Goal: Information Seeking & Learning: Learn about a topic

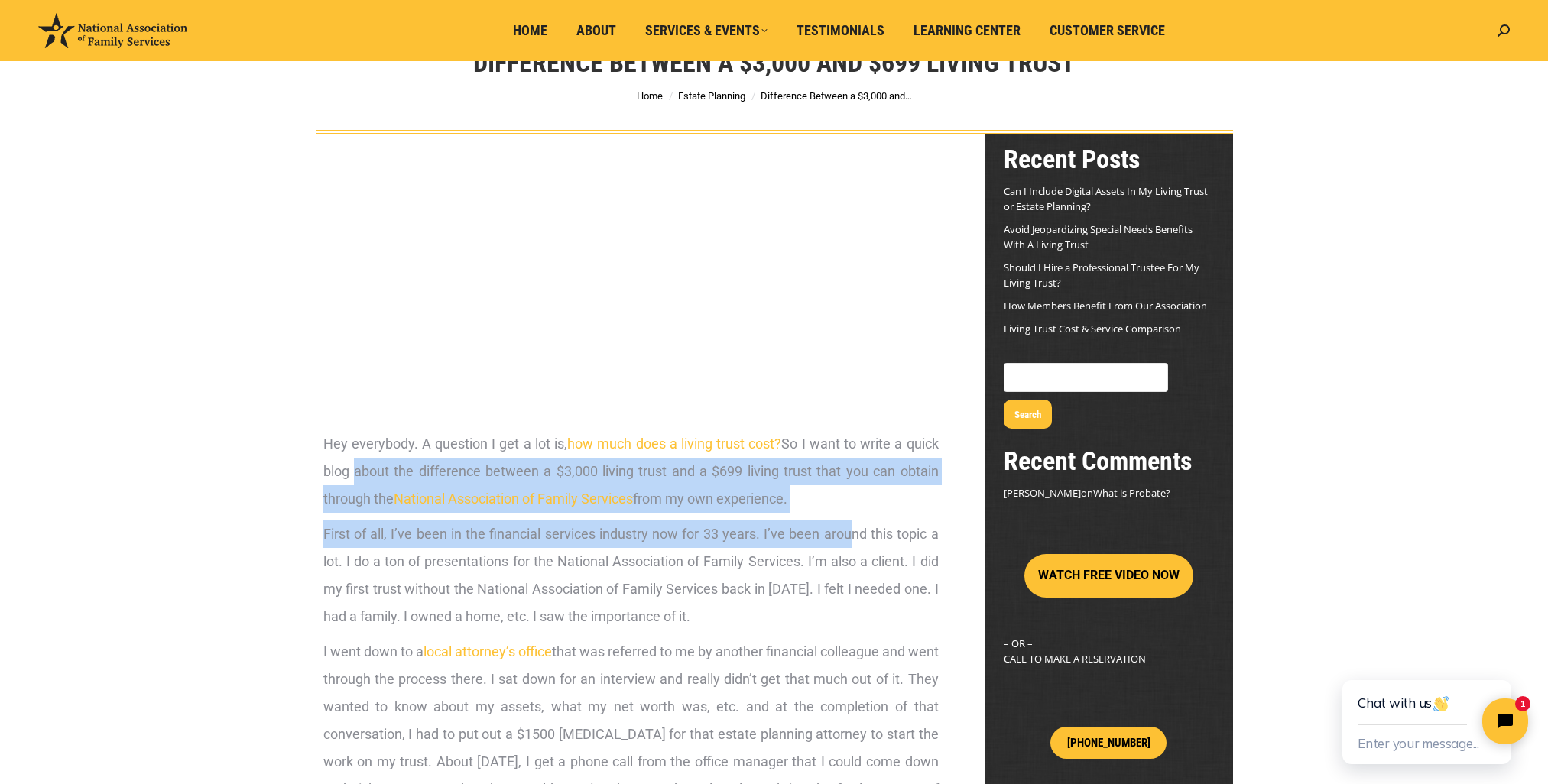
drag, startPoint x: 348, startPoint y: 484, endPoint x: 849, endPoint y: 527, distance: 502.8
click at [849, 527] on span "First of all, I’ve been in the financial services industry now for 33 years. I’…" at bounding box center [631, 575] width 615 height 99
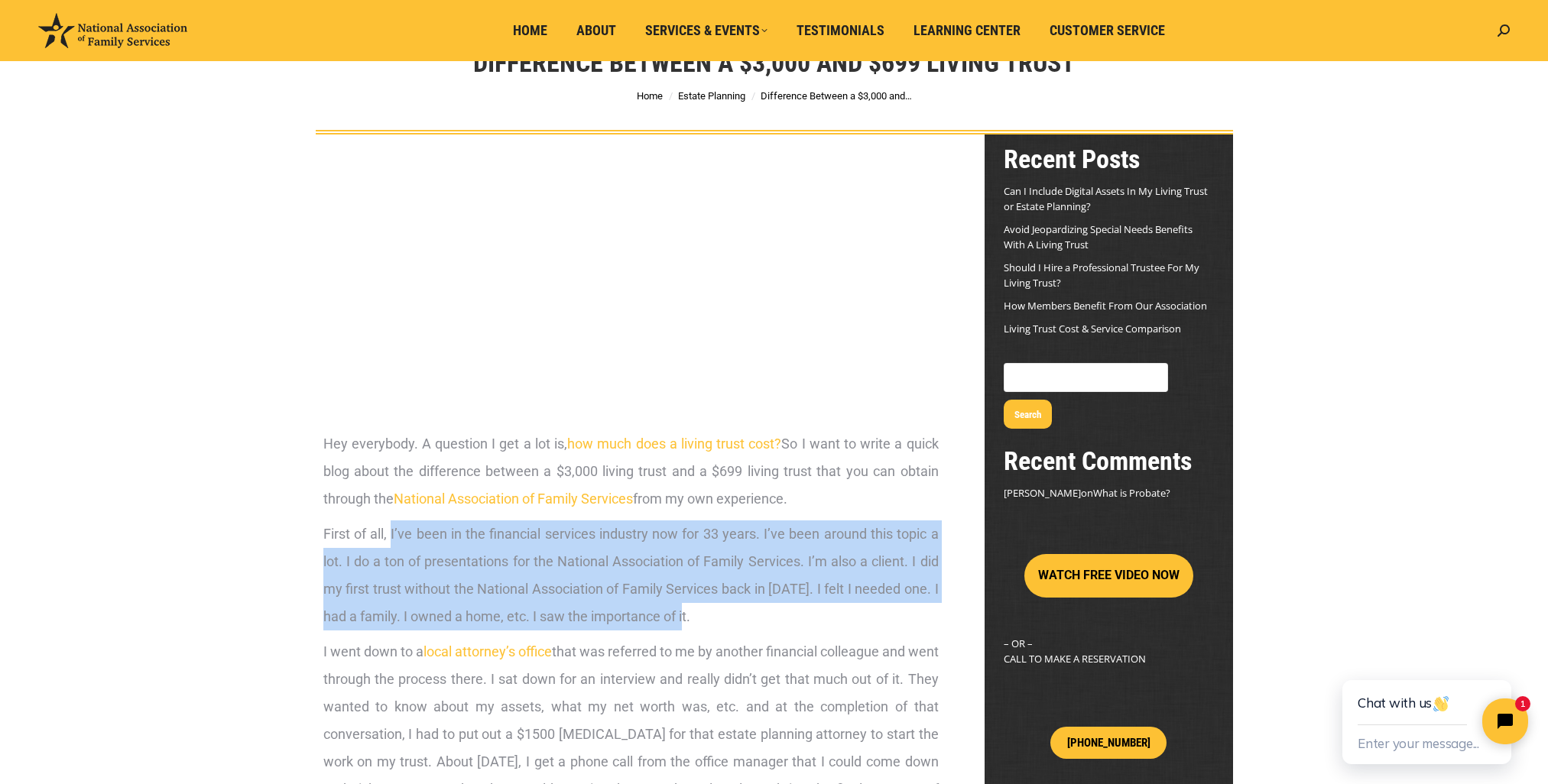
drag, startPoint x: 391, startPoint y: 535, endPoint x: 699, endPoint y: 618, distance: 319.0
click at [699, 618] on p "First of all, I’ve been in the financial services industry now for 33 years. I’…" at bounding box center [631, 575] width 615 height 110
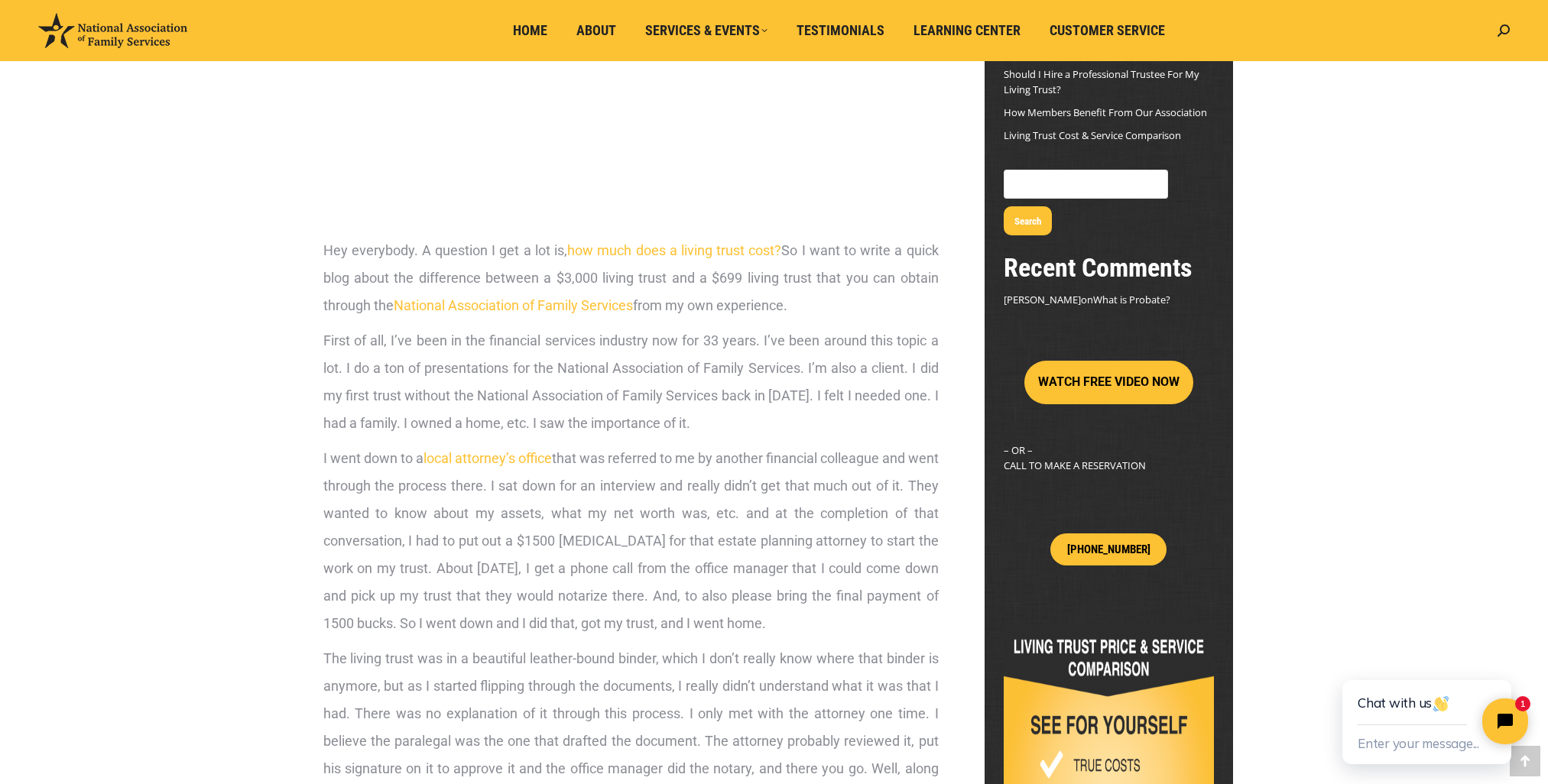
scroll to position [306, 0]
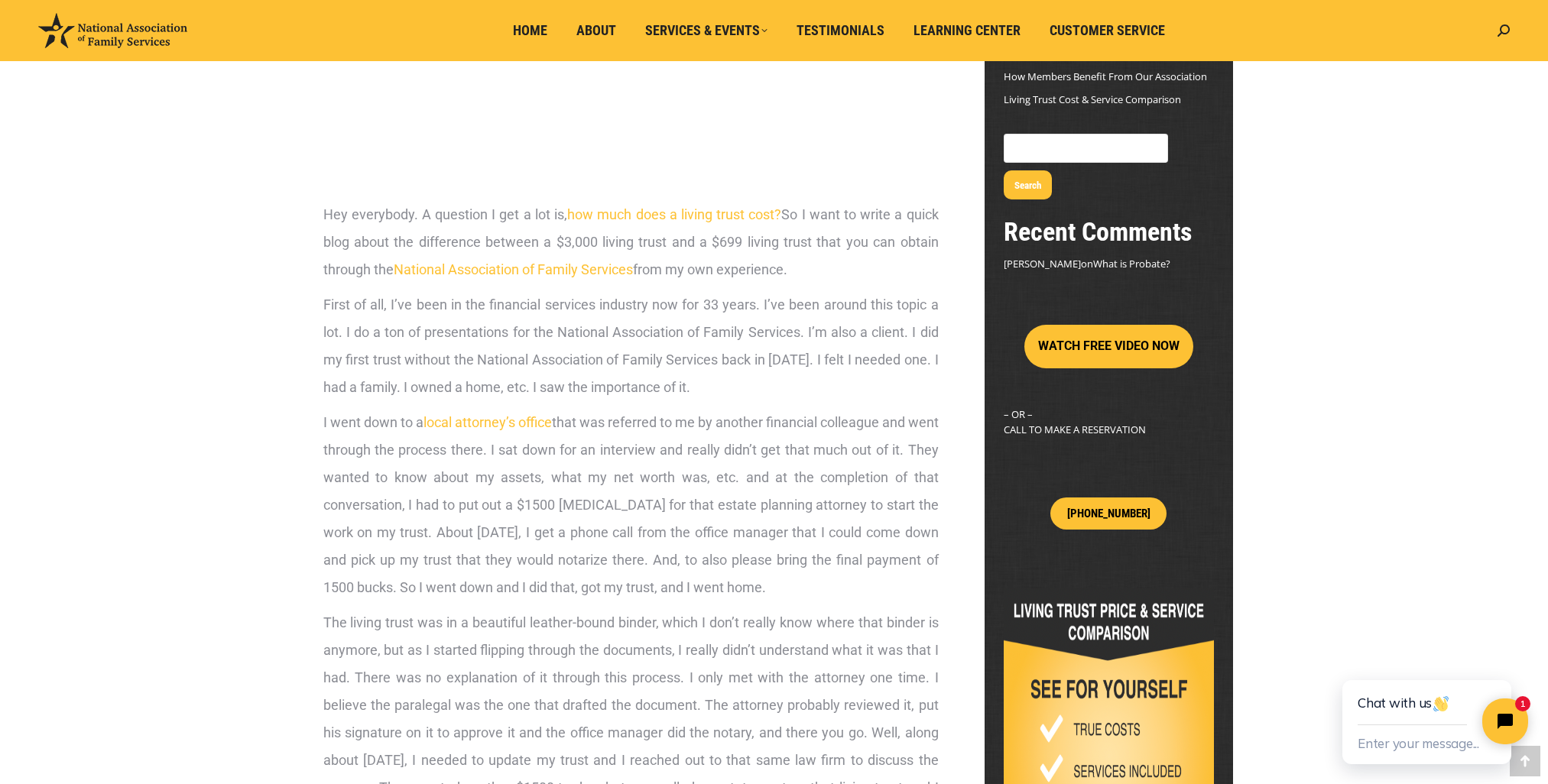
drag, startPoint x: 327, startPoint y: 454, endPoint x: 893, endPoint y: 591, distance: 582.3
click at [893, 591] on p "I went down to a local attorney’s office that was referred to me by another fin…" at bounding box center [631, 505] width 615 height 192
drag, startPoint x: 892, startPoint y: 591, endPoint x: 417, endPoint y: 580, distance: 475.1
click at [417, 580] on p "I went down to a local attorney’s office that was referred to me by another fin…" at bounding box center [631, 505] width 615 height 192
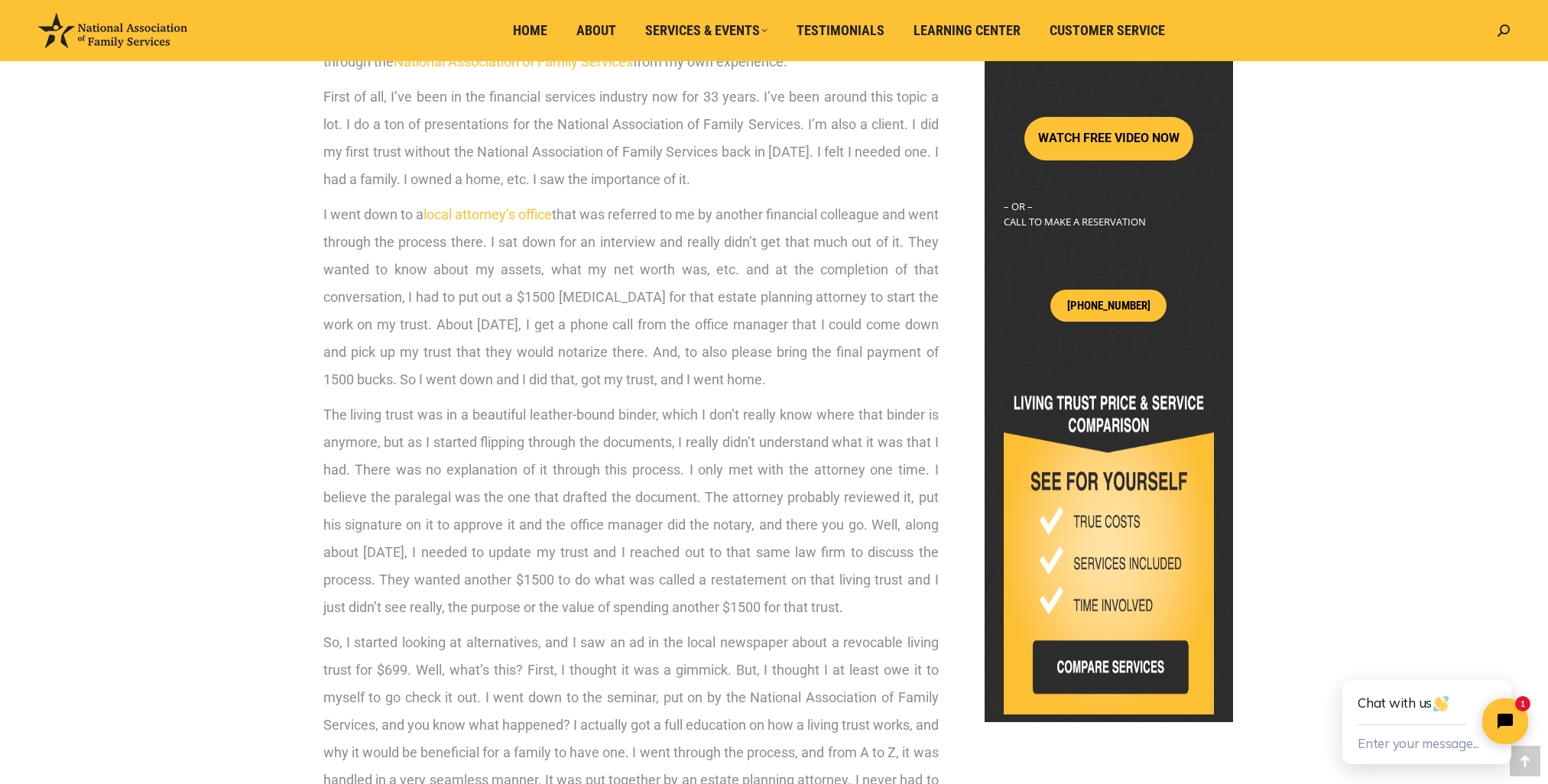
scroll to position [535, 0]
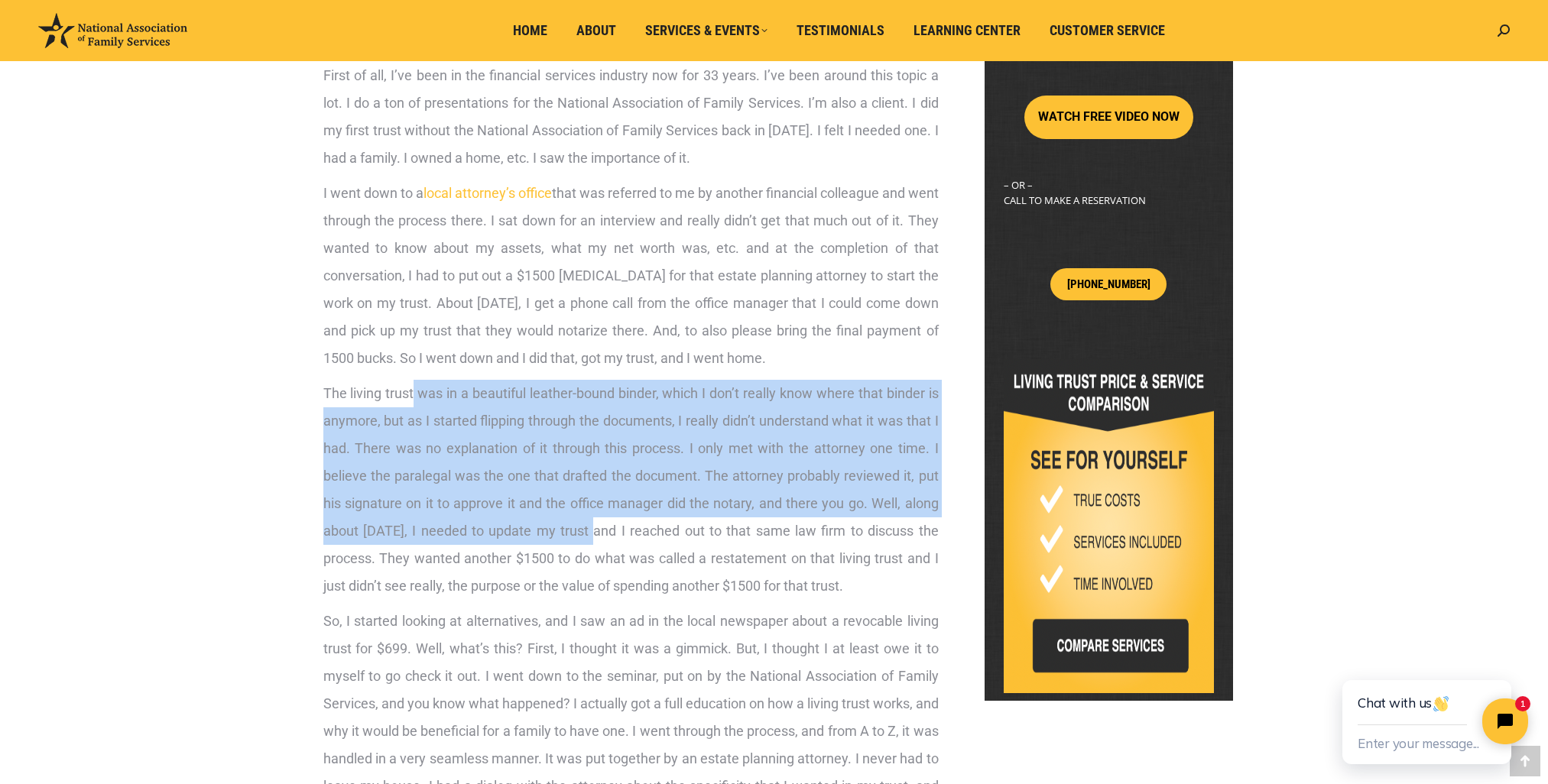
drag, startPoint x: 424, startPoint y: 399, endPoint x: 606, endPoint y: 541, distance: 230.8
click at [606, 541] on p "The living trust was in a beautiful leather-bound binder, which I don’t really …" at bounding box center [631, 490] width 615 height 220
drag, startPoint x: 606, startPoint y: 541, endPoint x: 592, endPoint y: 537, distance: 14.6
click at [592, 537] on span "The living trust was in a beautiful leather-bound binder, which I don’t really …" at bounding box center [631, 490] width 615 height 209
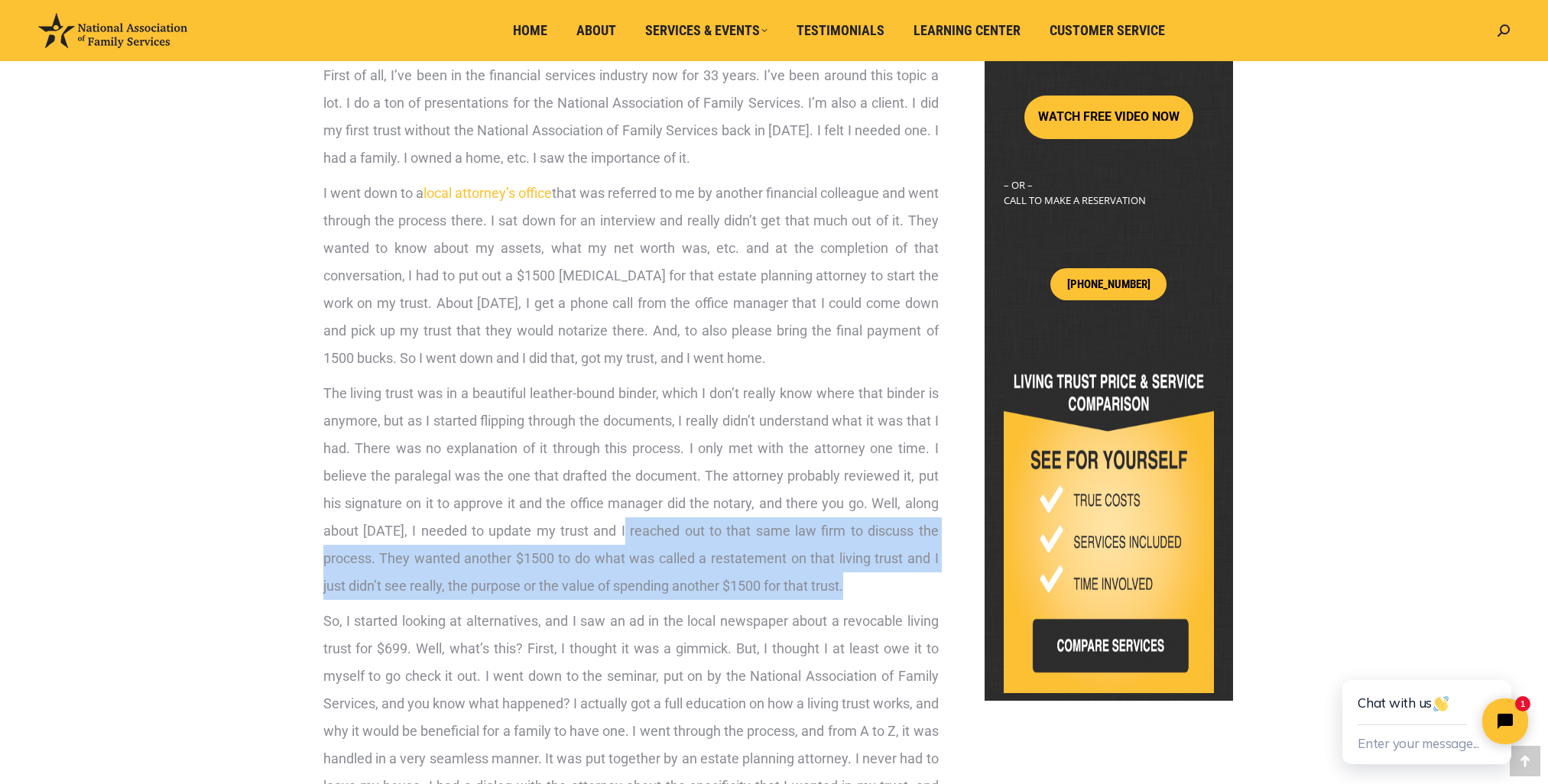
drag, startPoint x: 639, startPoint y: 532, endPoint x: 864, endPoint y: 590, distance: 232.4
click at [864, 590] on span "The living trust was in a beautiful leather-bound binder, which I don’t really …" at bounding box center [631, 490] width 615 height 209
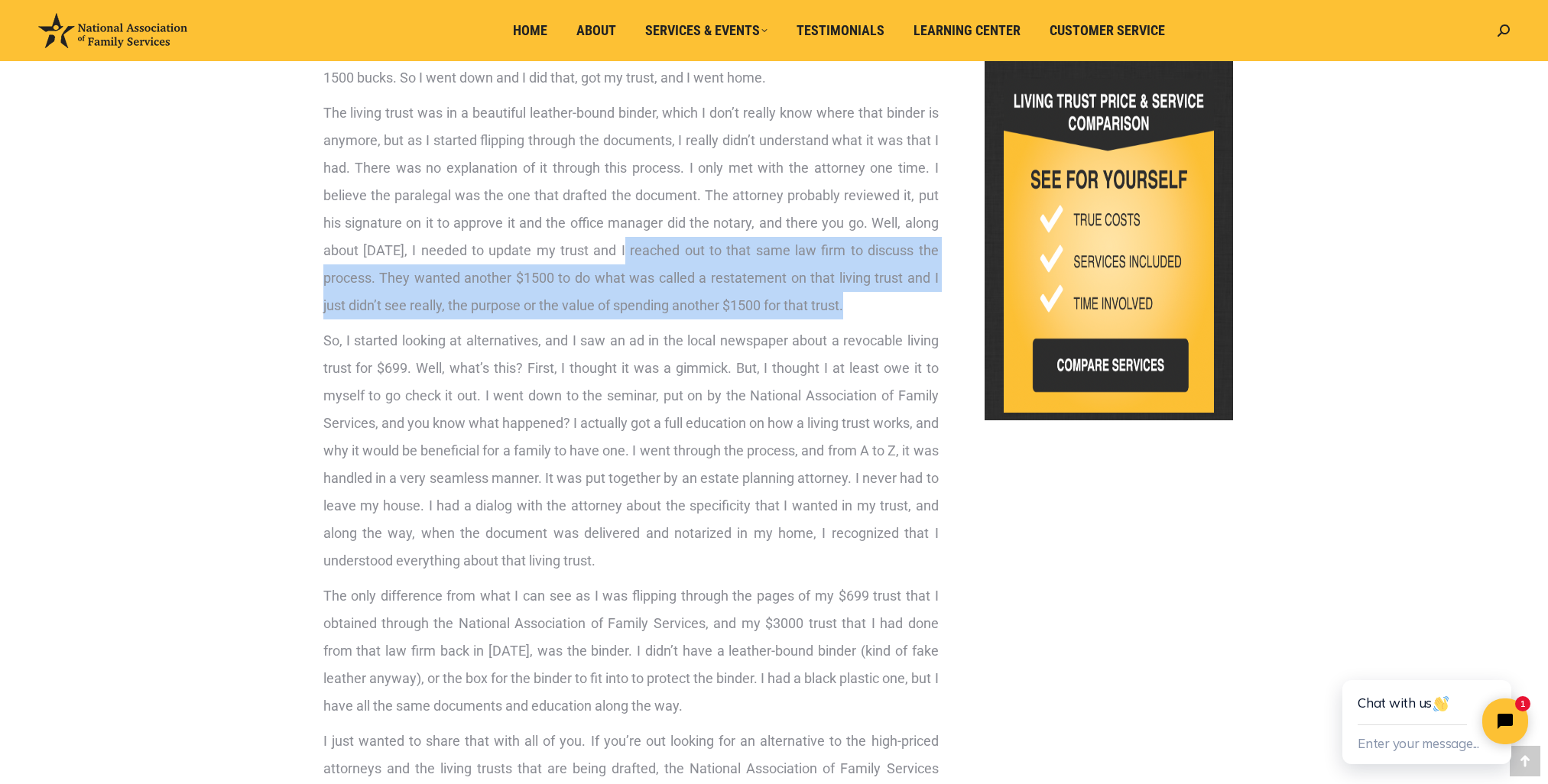
scroll to position [841, 0]
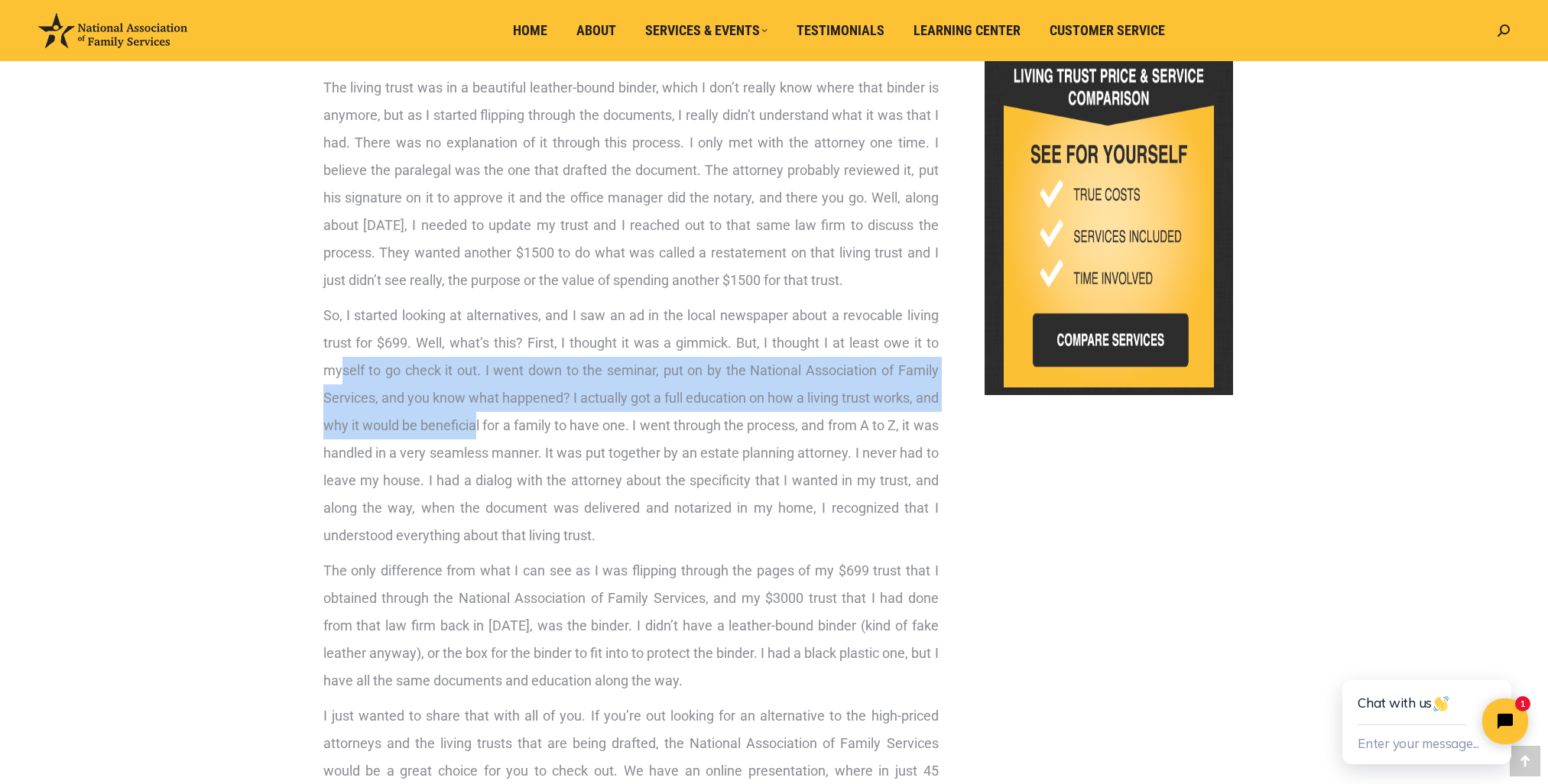
drag, startPoint x: 339, startPoint y: 370, endPoint x: 502, endPoint y: 418, distance: 169.9
click at [502, 418] on span "So, I started looking at alternatives, and I saw an ad in the local newspaper a…" at bounding box center [631, 425] width 615 height 236
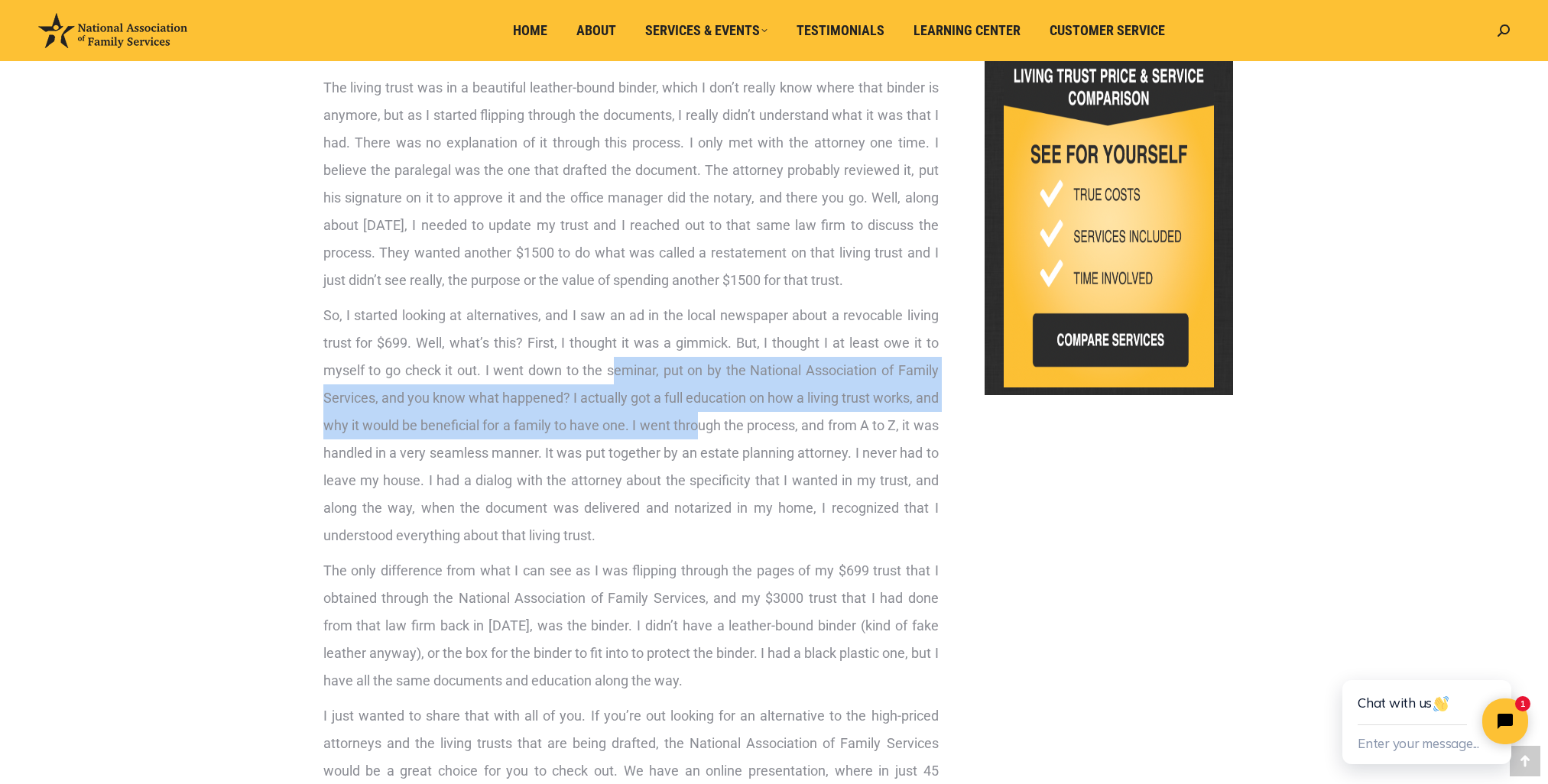
drag, startPoint x: 613, startPoint y: 384, endPoint x: 722, endPoint y: 415, distance: 113.3
click at [722, 415] on p "So, I started looking at alternatives, and I saw an ad in the local newspaper a…" at bounding box center [631, 426] width 615 height 247
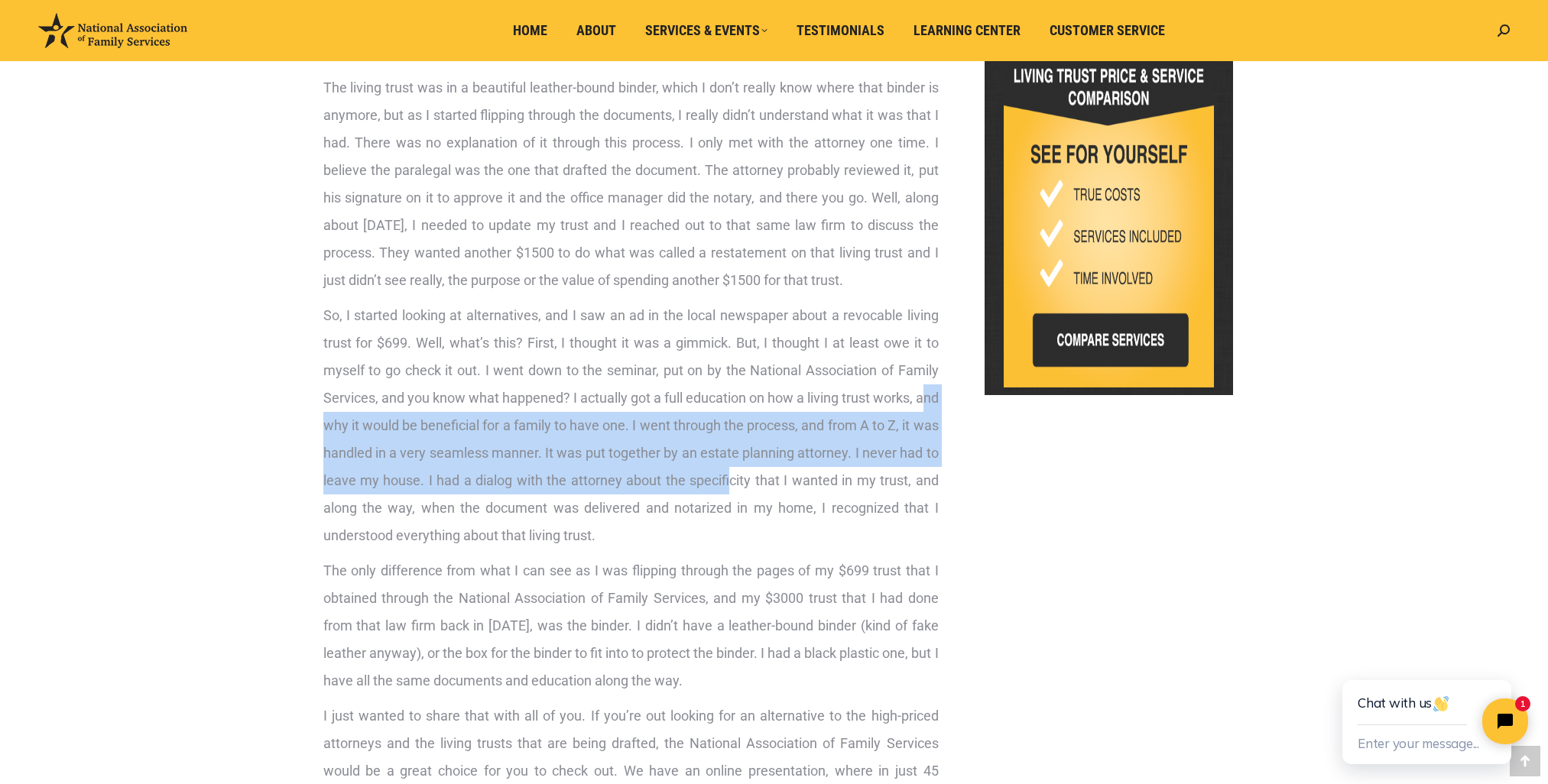
drag, startPoint x: 329, startPoint y: 425, endPoint x: 761, endPoint y: 472, distance: 434.5
click at [761, 472] on span "So, I started looking at alternatives, and I saw an ad in the local newspaper a…" at bounding box center [631, 425] width 615 height 236
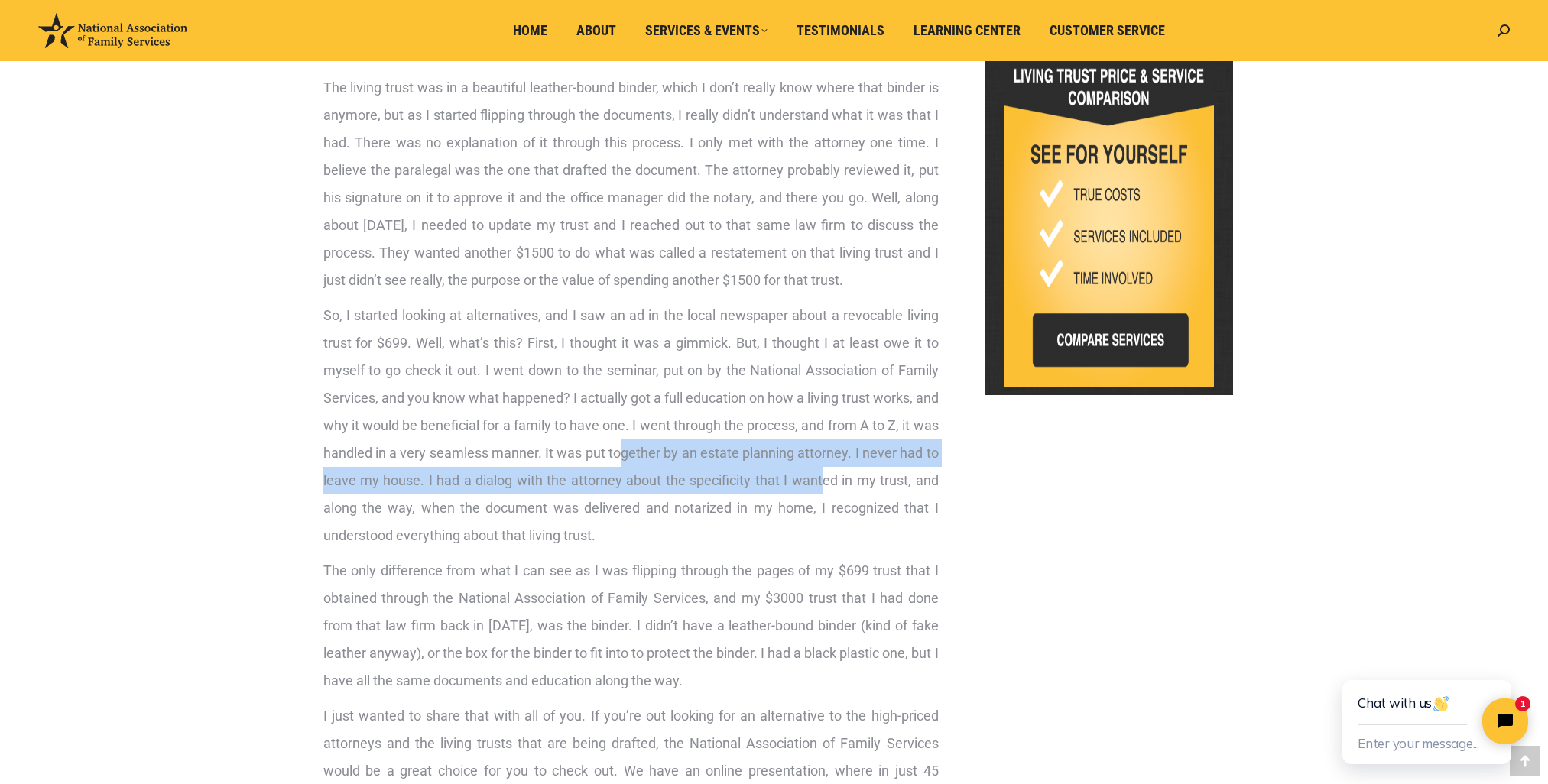
drag, startPoint x: 660, startPoint y: 452, endPoint x: 852, endPoint y: 485, distance: 194.8
click at [852, 485] on span "So, I started looking at alternatives, and I saw an ad in the local newspaper a…" at bounding box center [631, 425] width 615 height 236
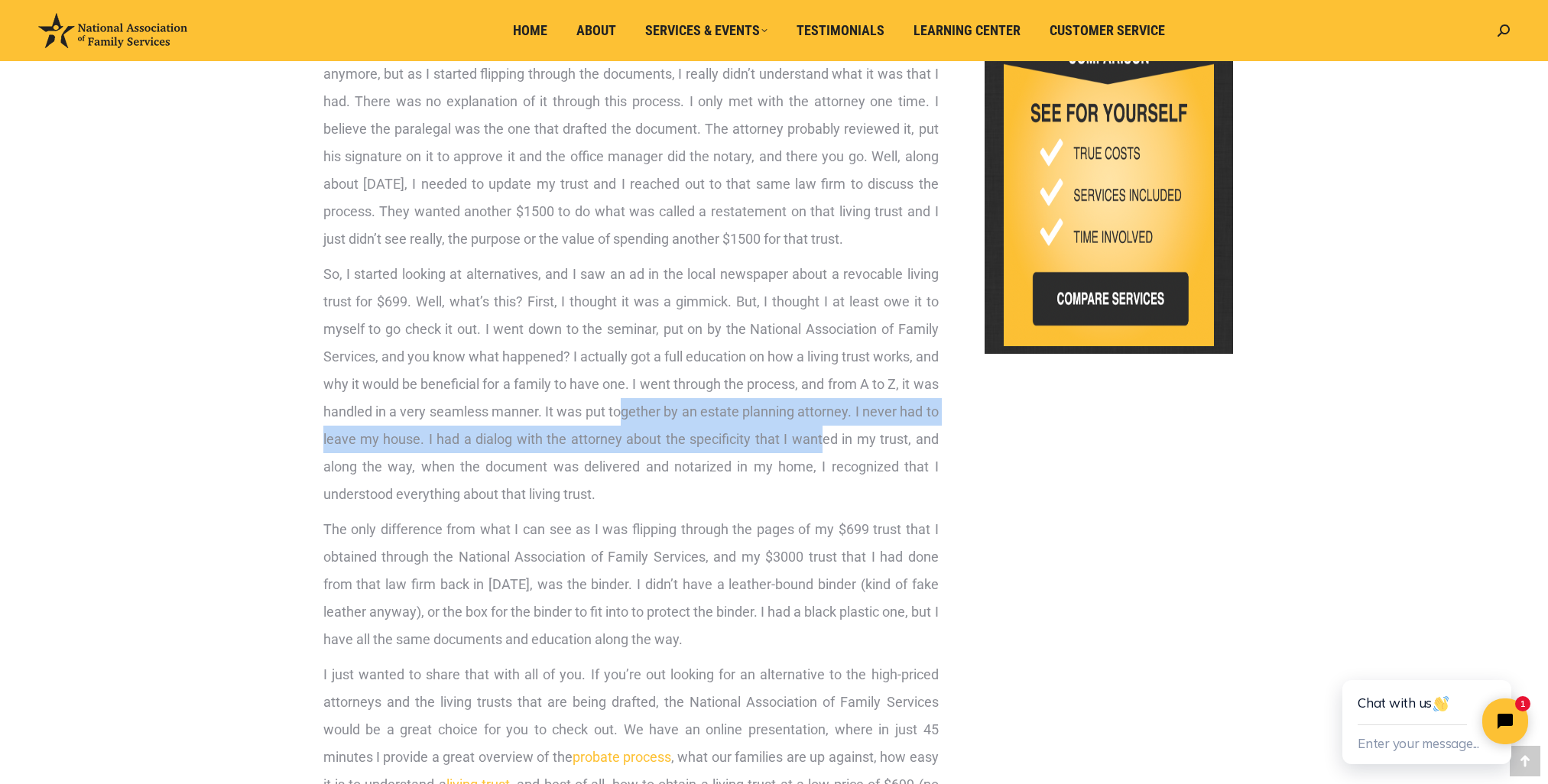
scroll to position [917, 0]
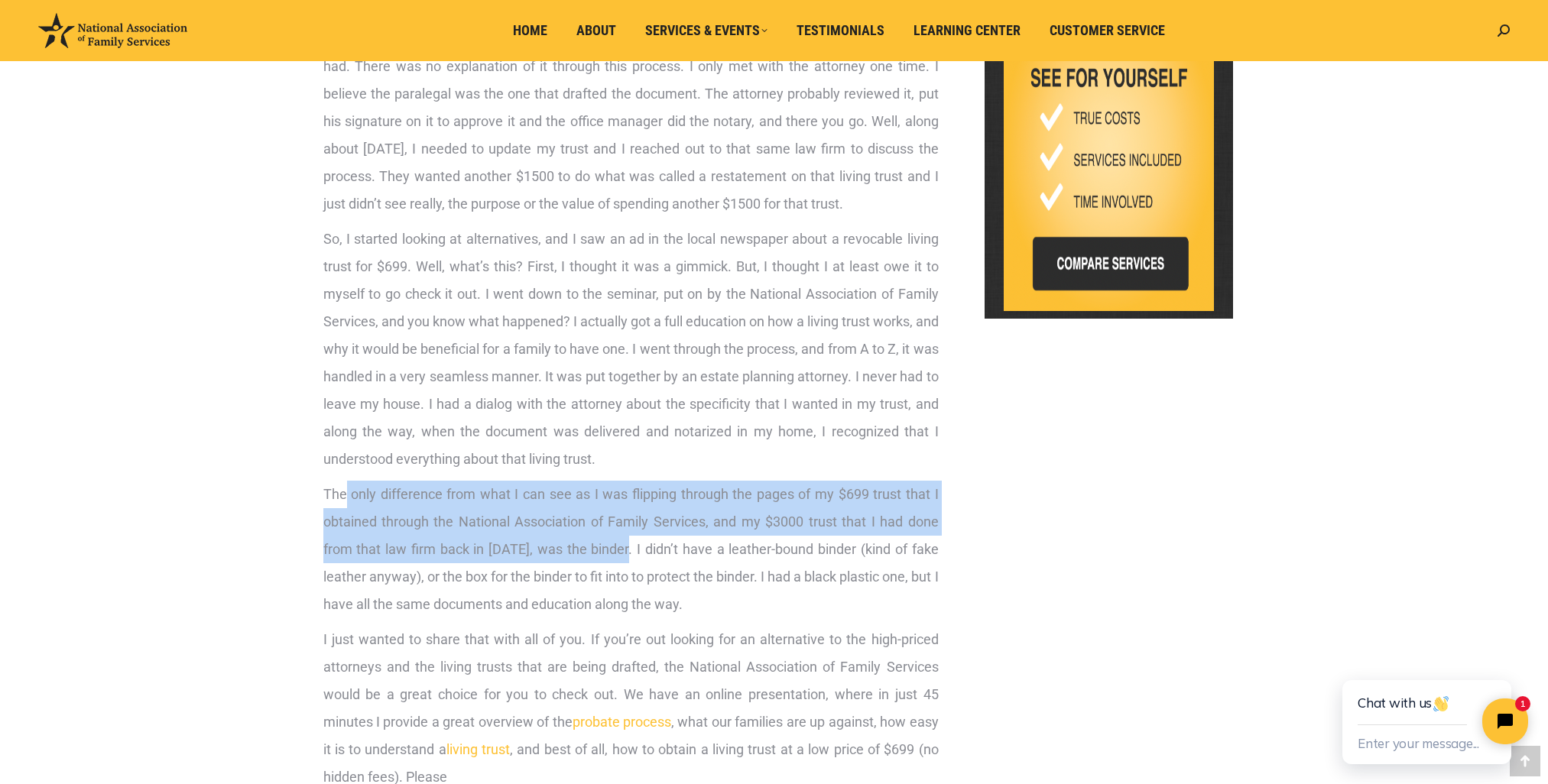
drag, startPoint x: 344, startPoint y: 499, endPoint x: 634, endPoint y: 552, distance: 294.8
click at [634, 552] on span "The only difference from what I can see as I was flipping through the pages of …" at bounding box center [631, 549] width 615 height 126
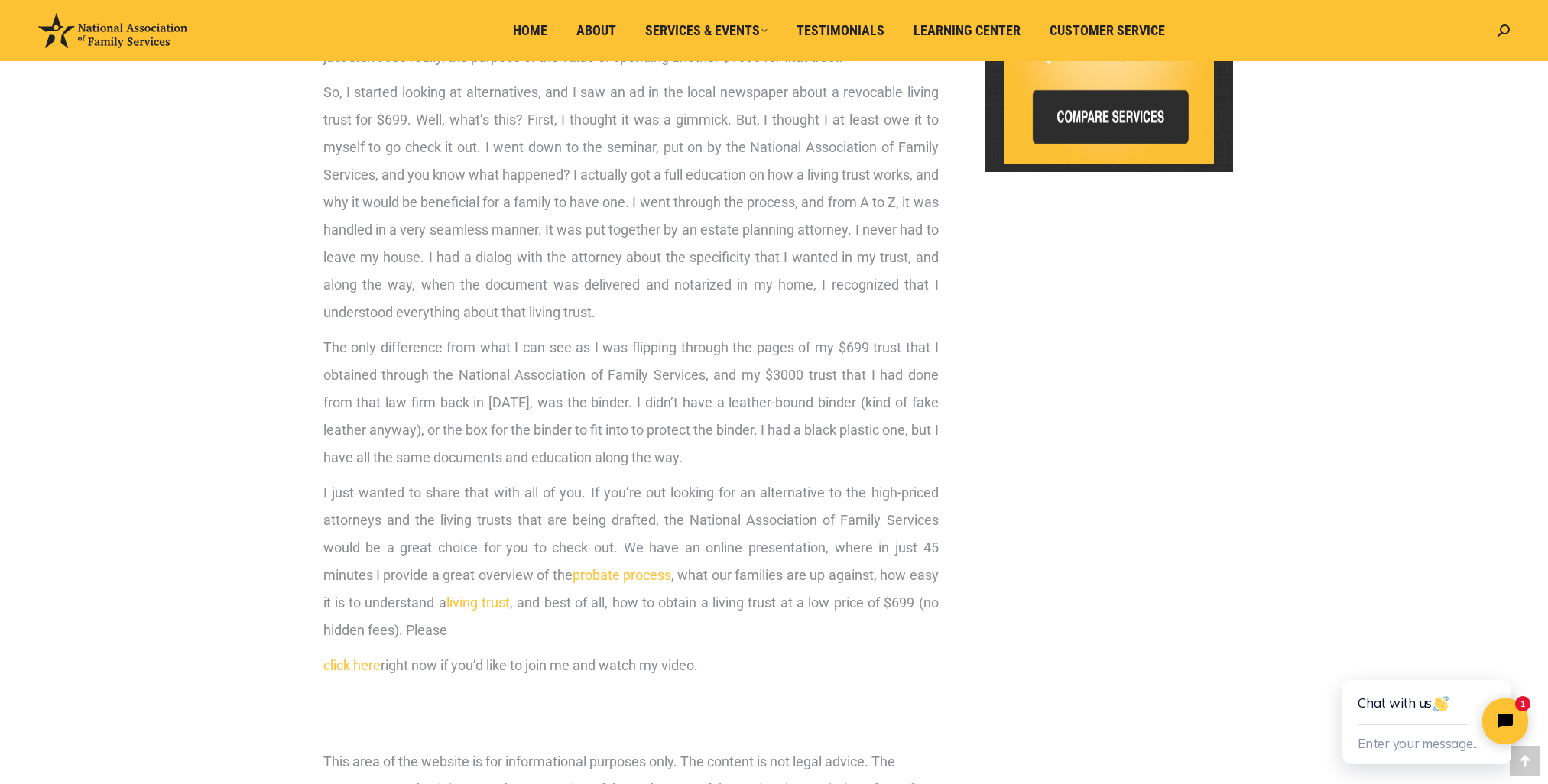
scroll to position [1070, 0]
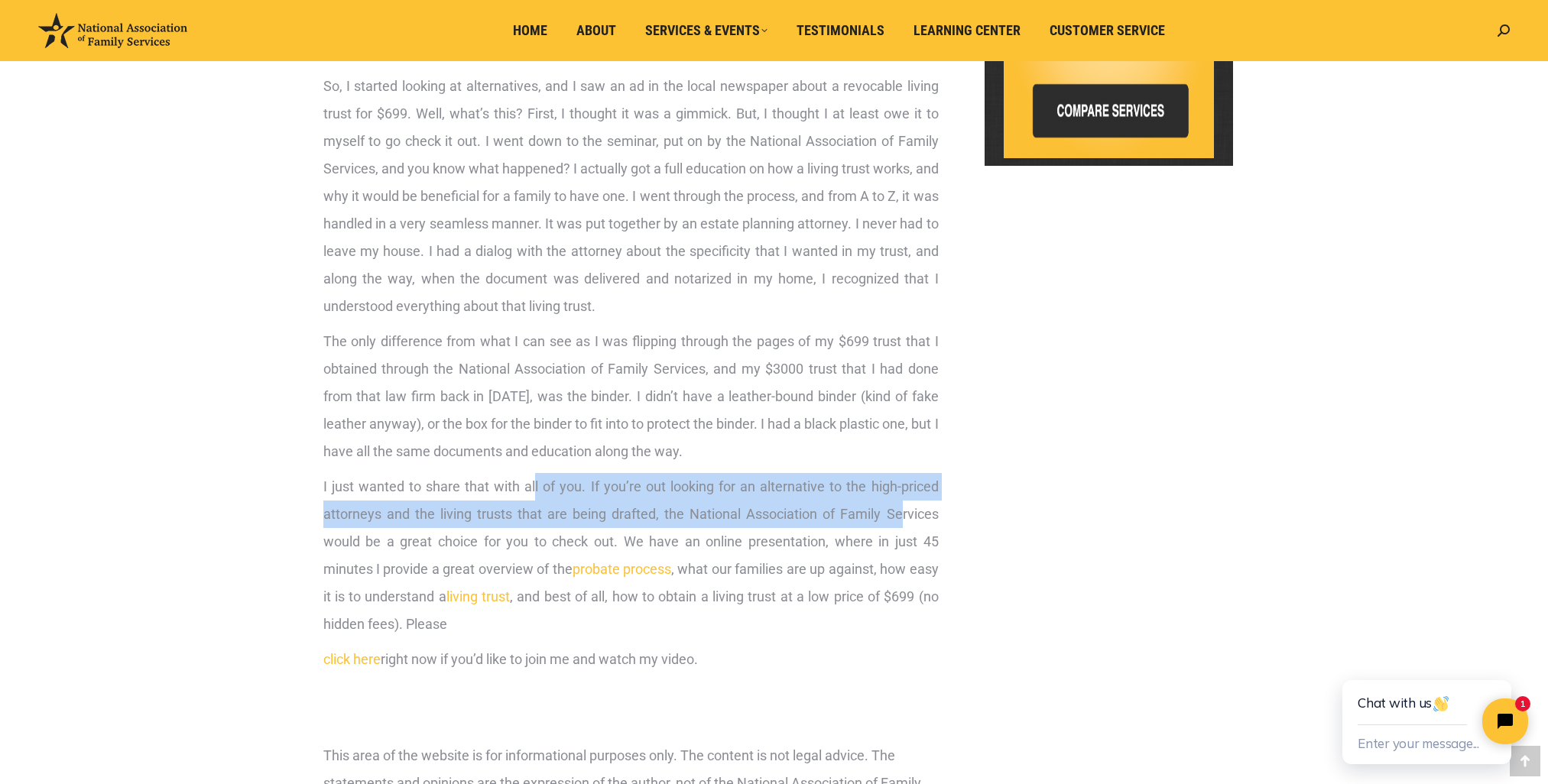
drag, startPoint x: 533, startPoint y: 487, endPoint x: 901, endPoint y: 503, distance: 368.3
click at [901, 503] on p "I just wanted to share that with all of you. If you’re out looking for an alter…" at bounding box center [631, 555] width 615 height 165
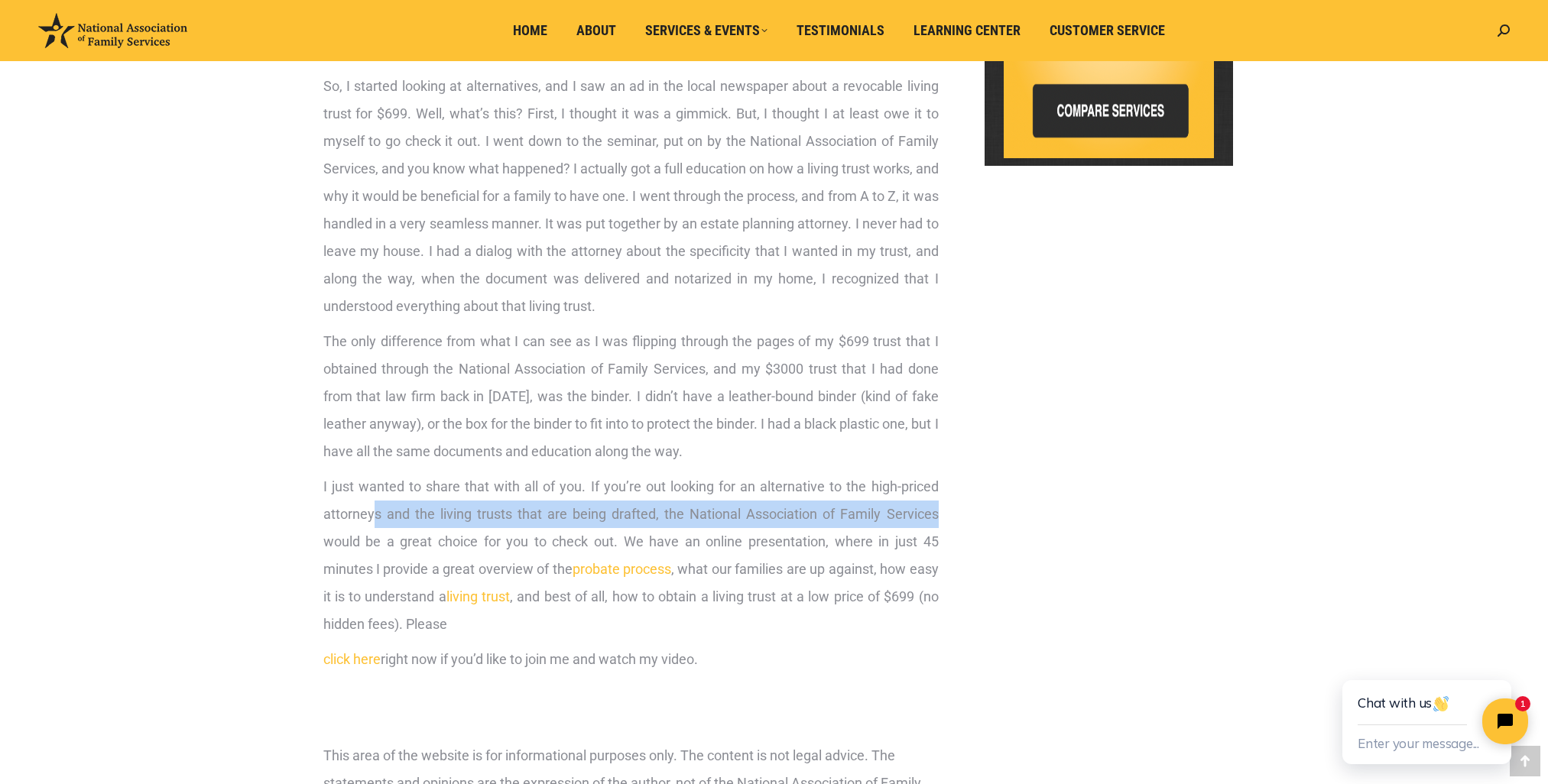
drag, startPoint x: 370, startPoint y: 520, endPoint x: 961, endPoint y: 526, distance: 591.0
click at [961, 526] on div "Hey everybody. A question I get a lot is, how much does a living trust cost? So…" at bounding box center [774, 307] width 917 height 2333
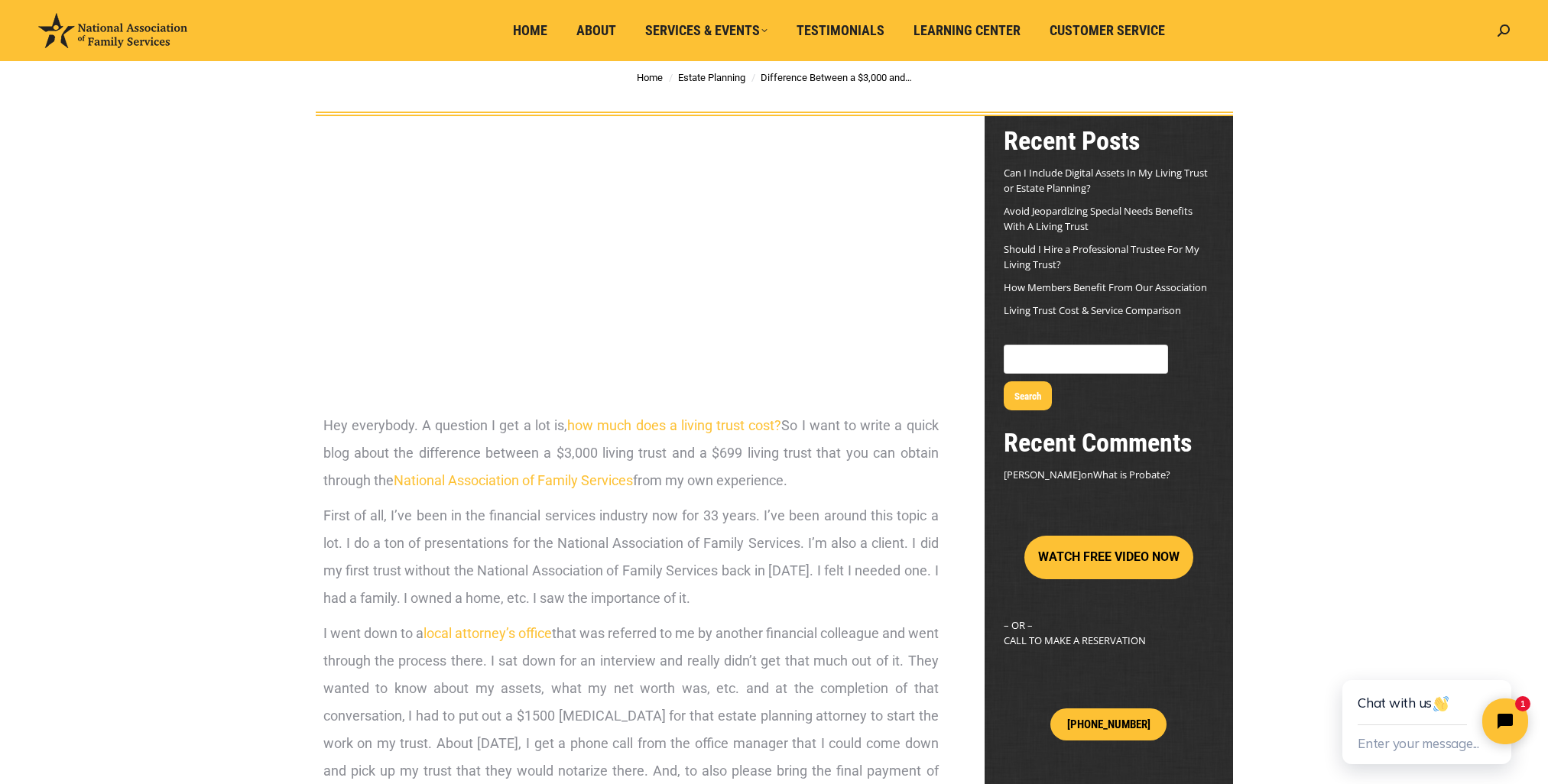
scroll to position [0, 0]
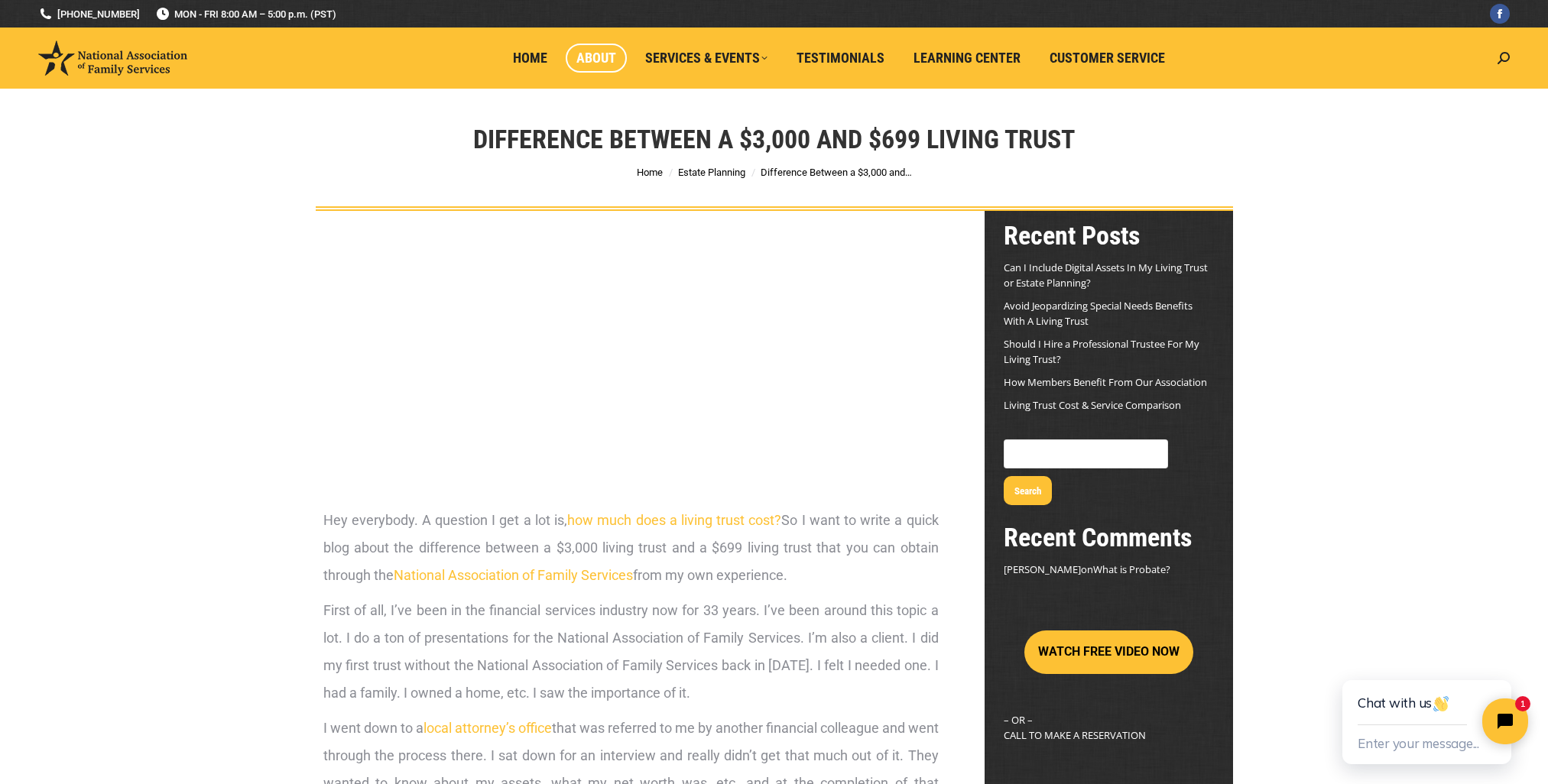
click at [584, 57] on span "About" at bounding box center [596, 57] width 40 height 17
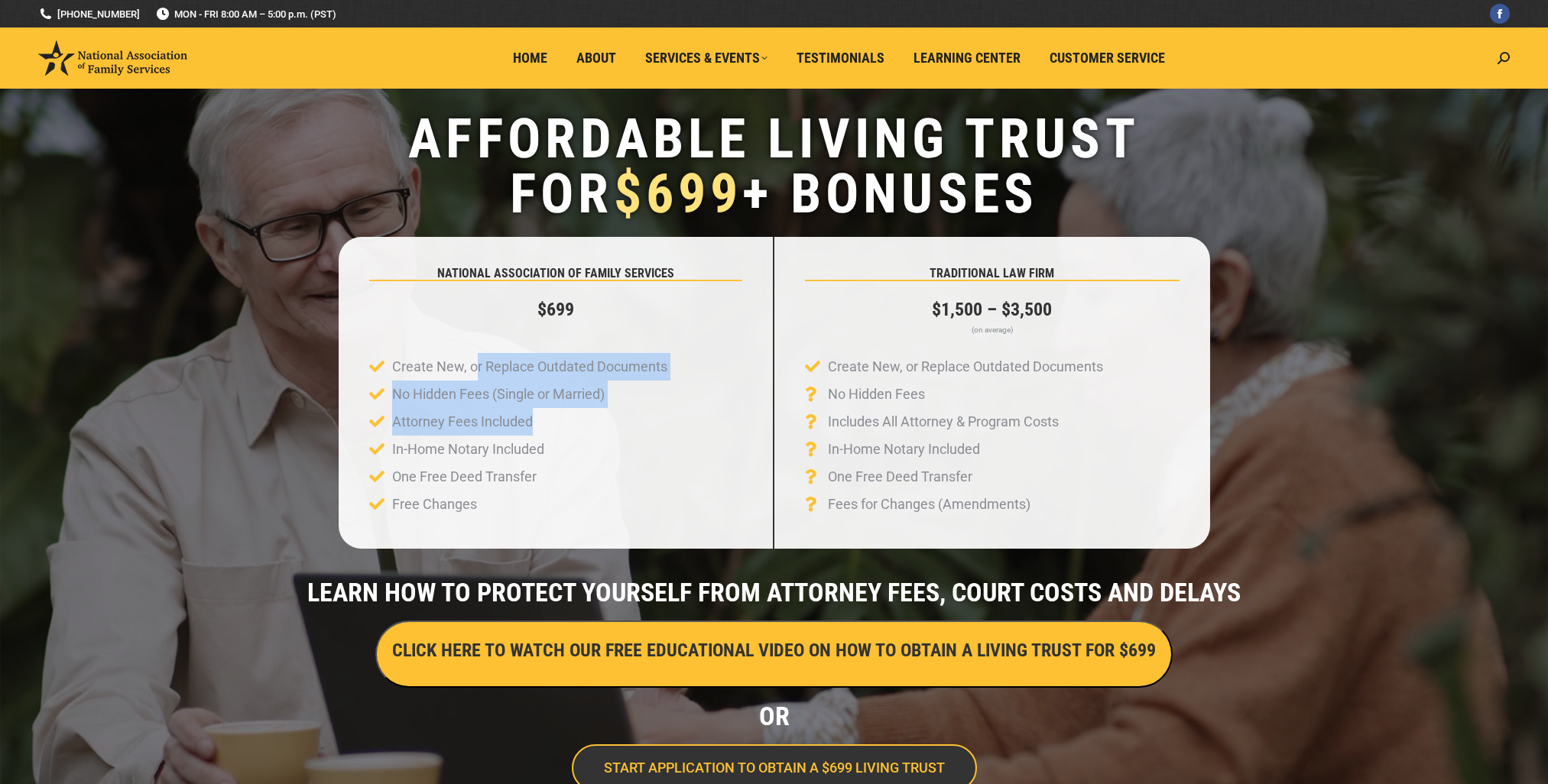
drag, startPoint x: 474, startPoint y: 363, endPoint x: 671, endPoint y: 410, distance: 202.5
click at [671, 410] on ul "Create New, or Replace Outdated Documents No Hidden Fees (Single or Married) At…" at bounding box center [555, 436] width 373 height 165
click at [671, 410] on li "Attorney Fees Included" at bounding box center [555, 422] width 373 height 27
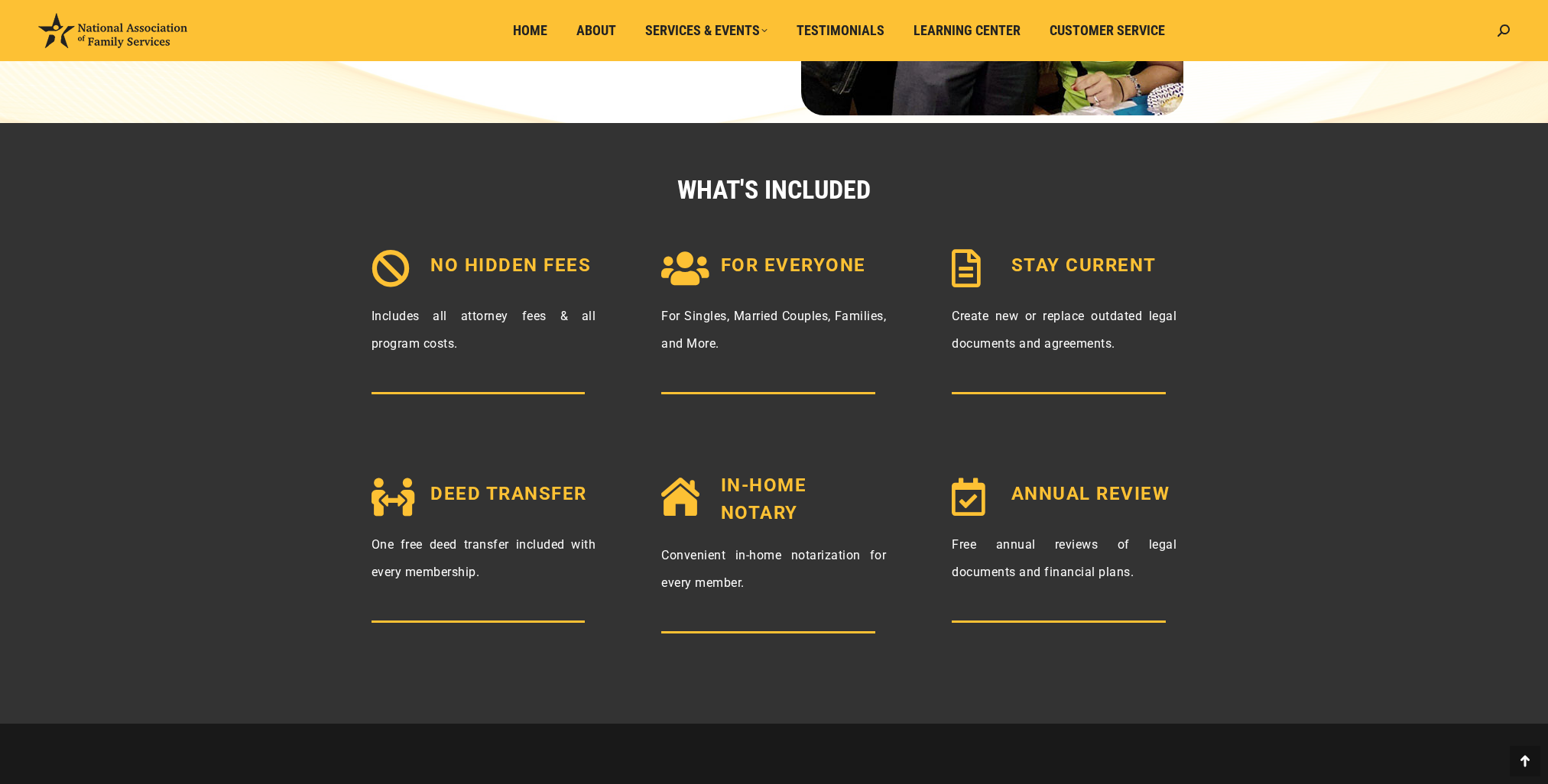
scroll to position [1758, 0]
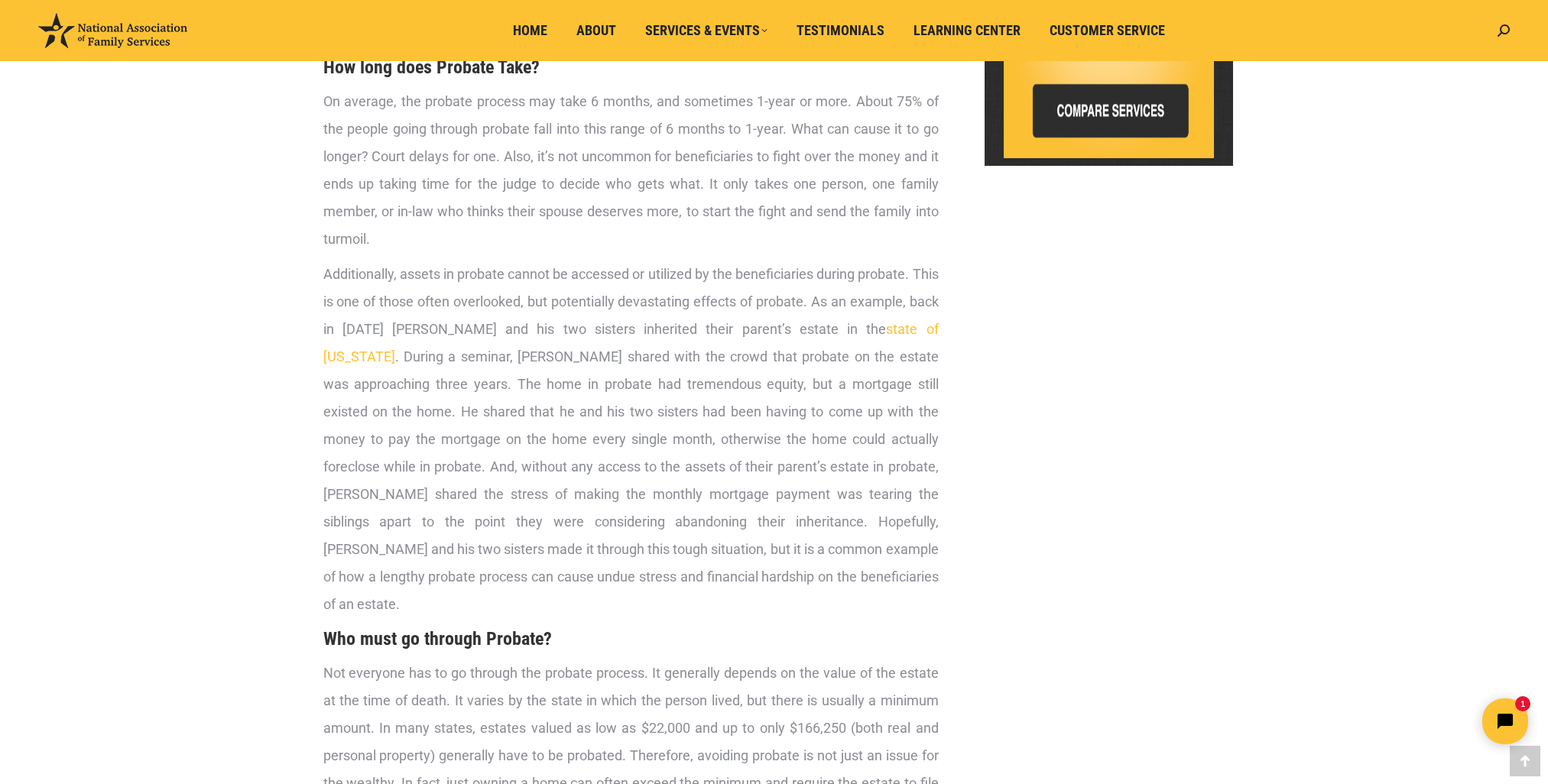
scroll to position [1605, 0]
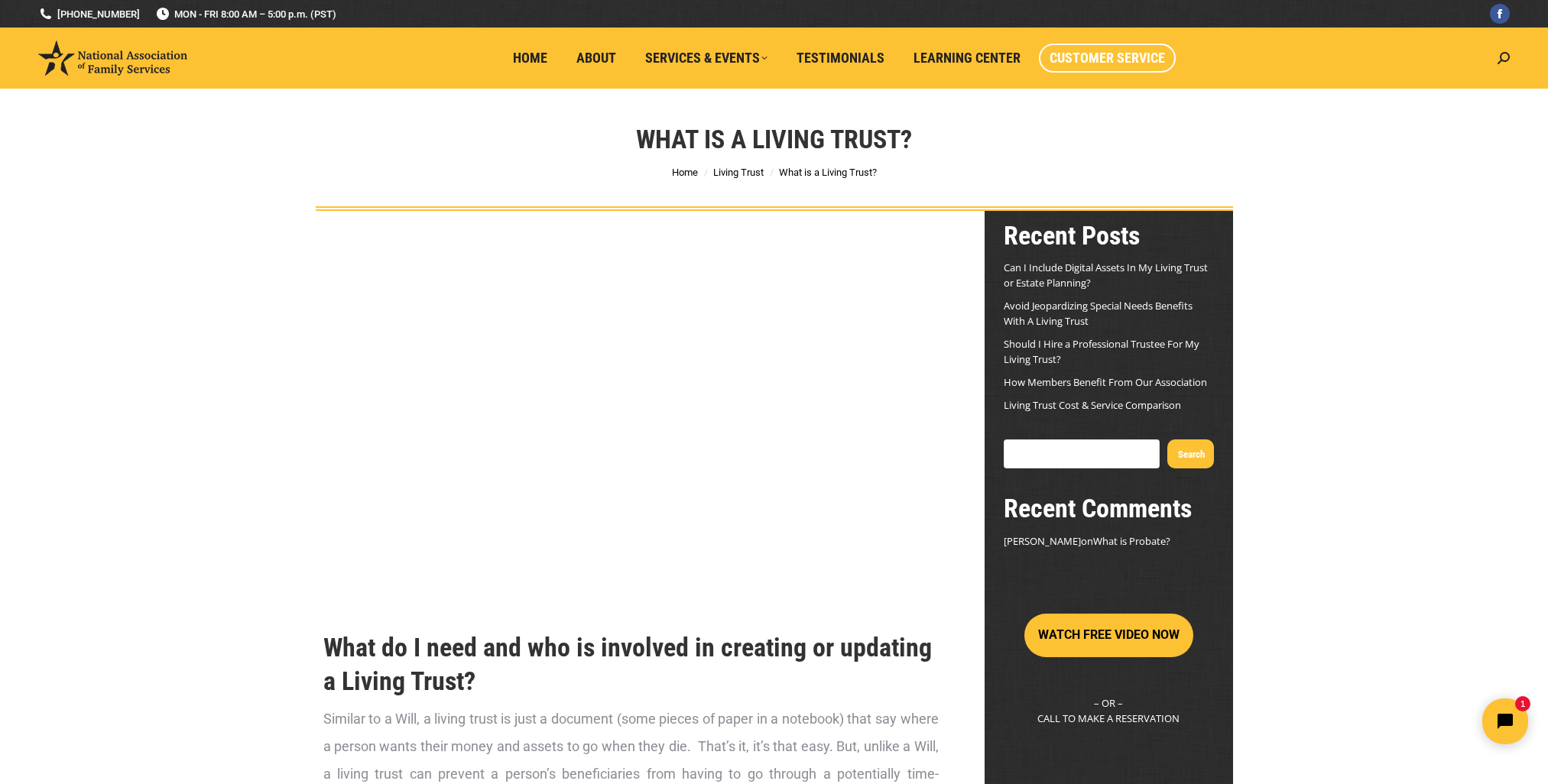
click at [1107, 51] on span "Customer Service" at bounding box center [1107, 57] width 116 height 17
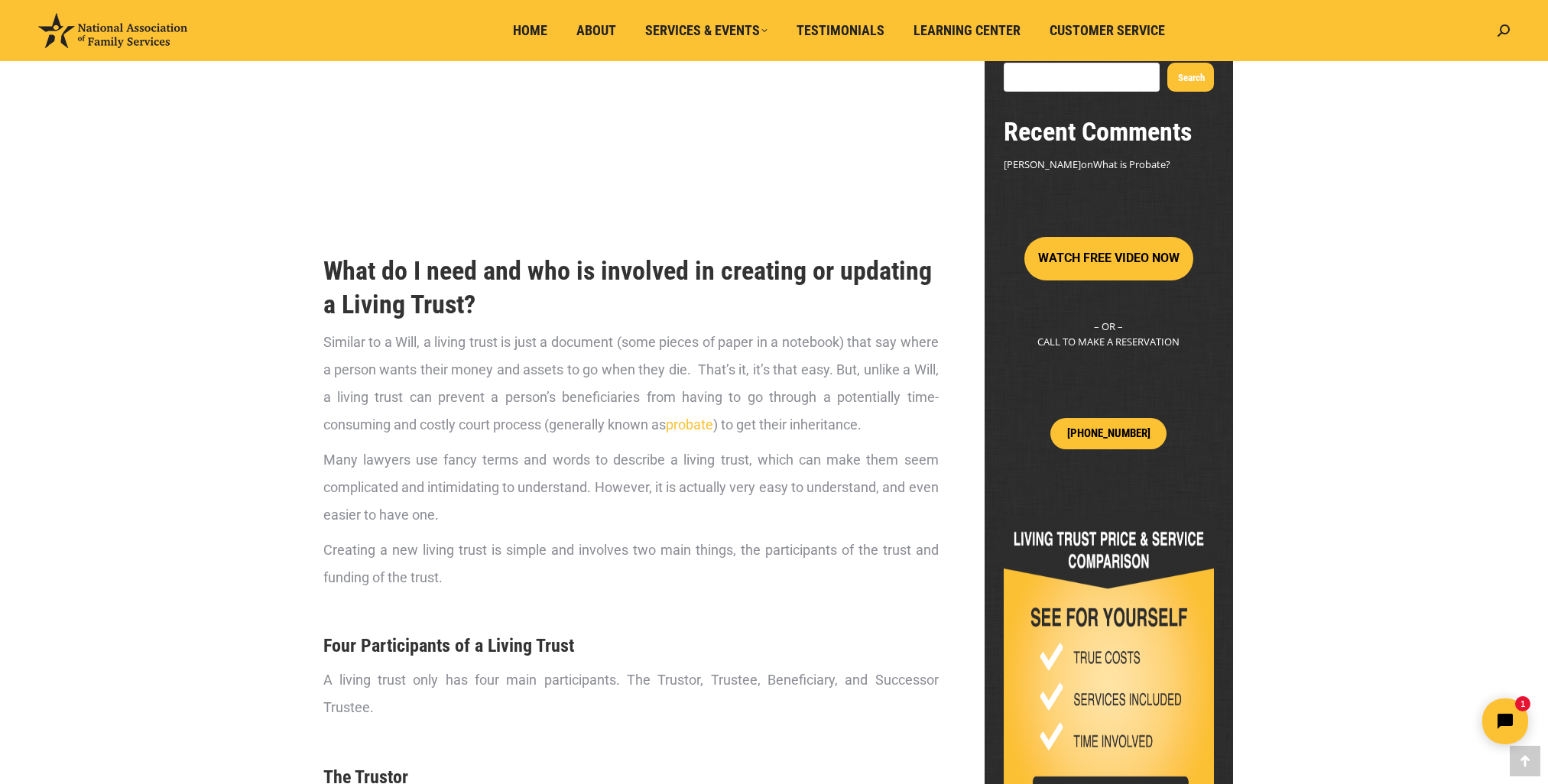
scroll to position [382, 0]
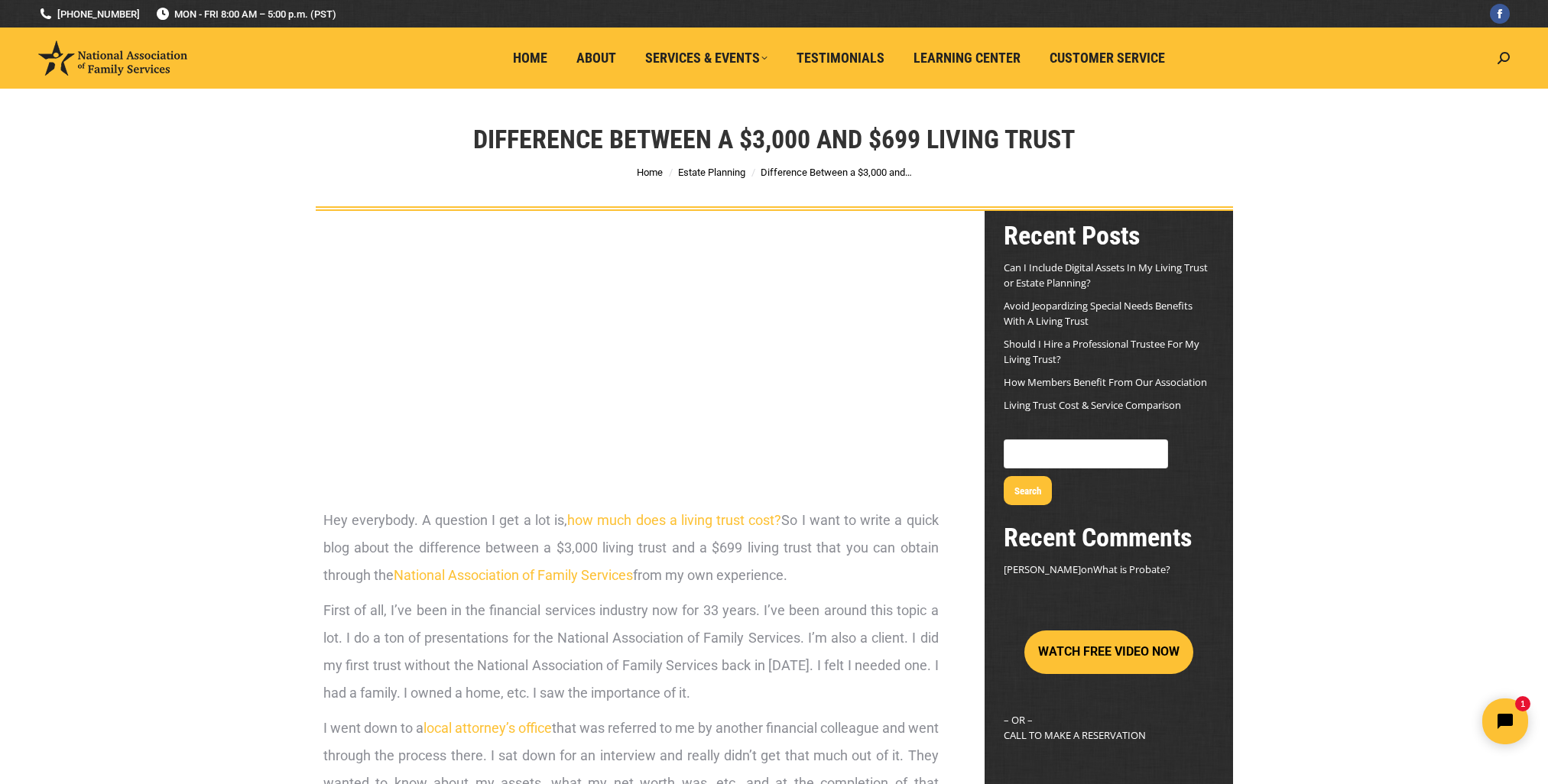
click at [592, 66] on link "About" at bounding box center [597, 58] width 61 height 29
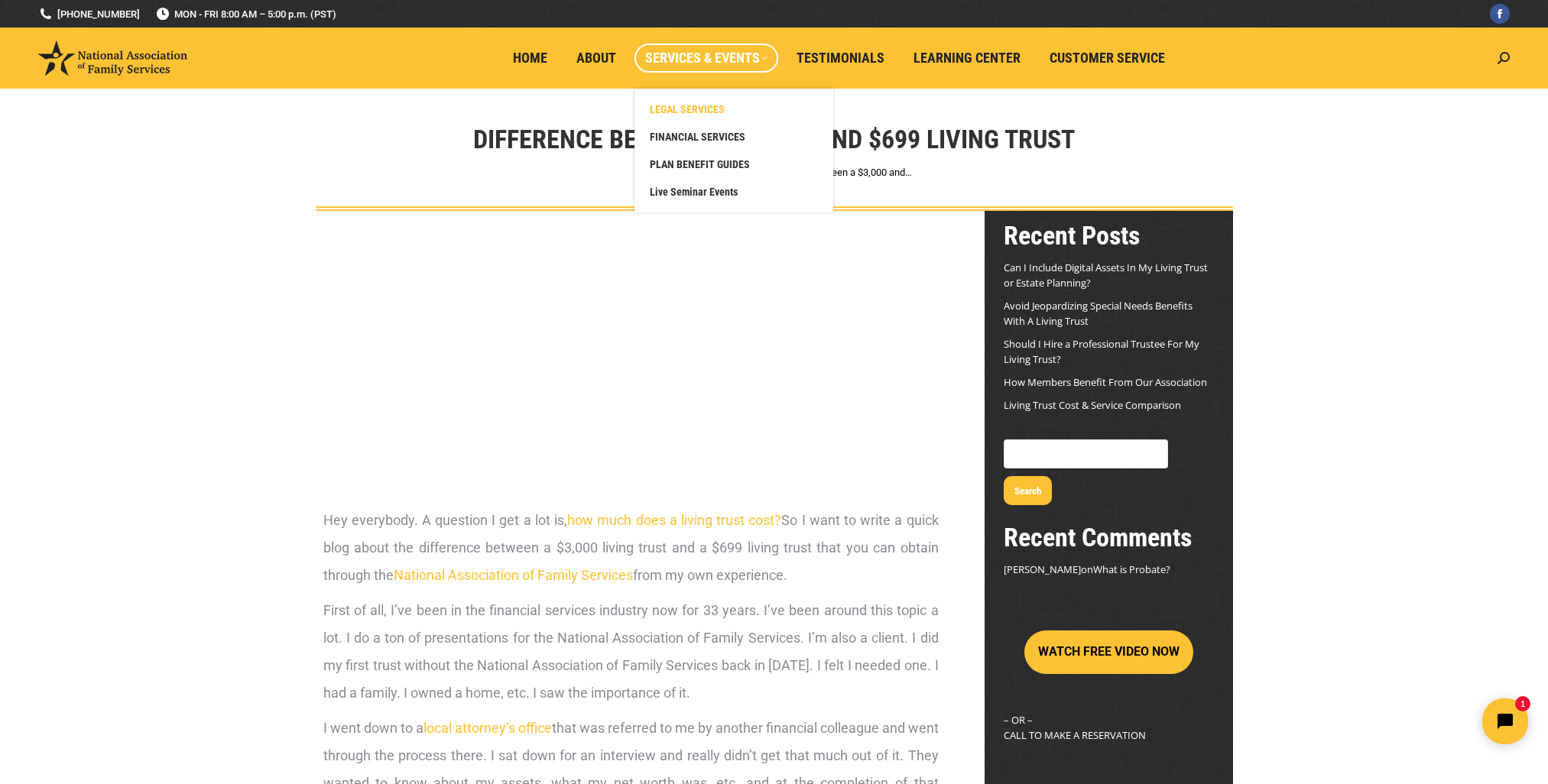
click at [693, 107] on span "LEGAL SERVICES" at bounding box center [687, 109] width 75 height 14
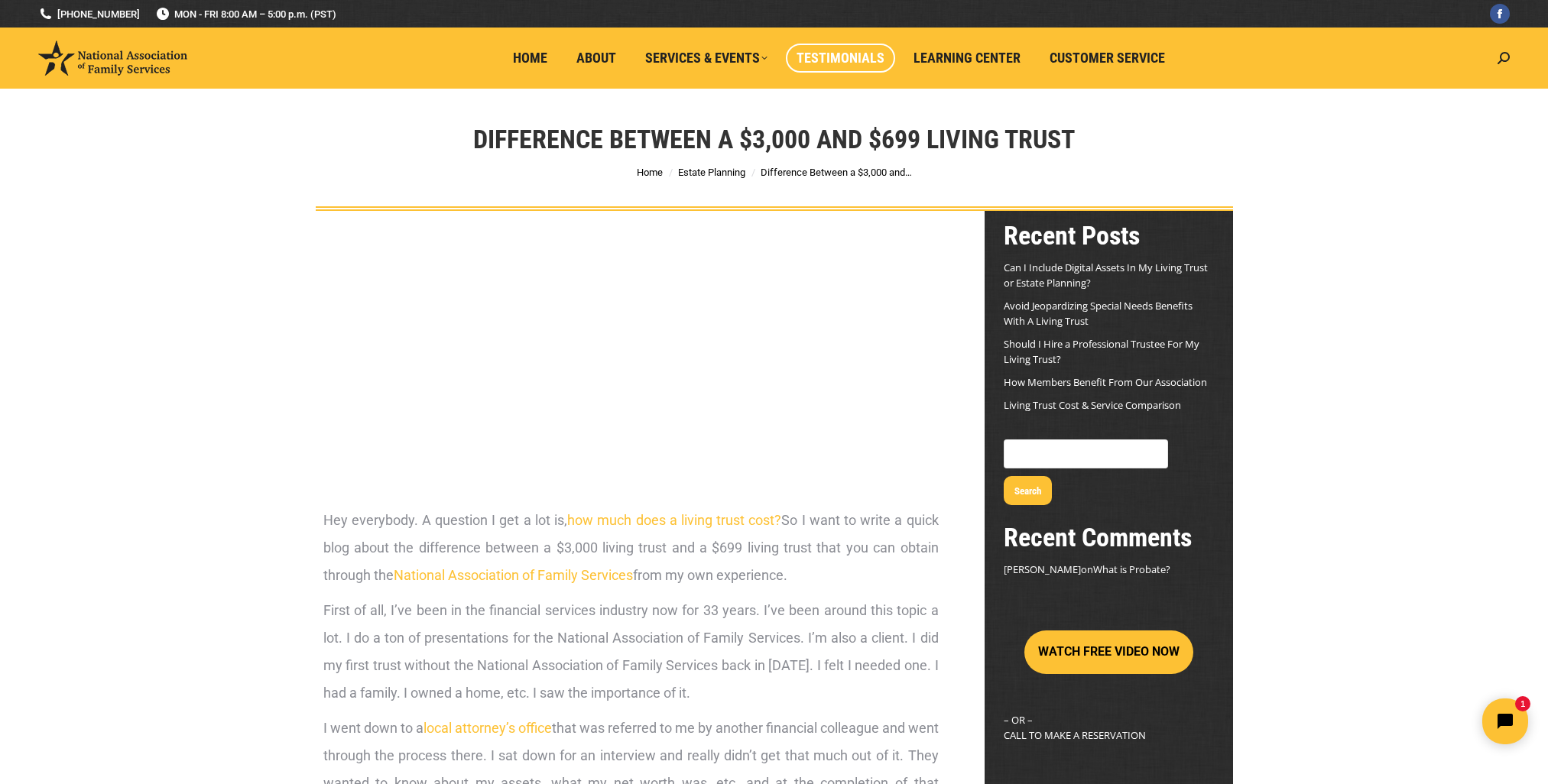
click at [854, 54] on span "Testimonials" at bounding box center [840, 57] width 88 height 17
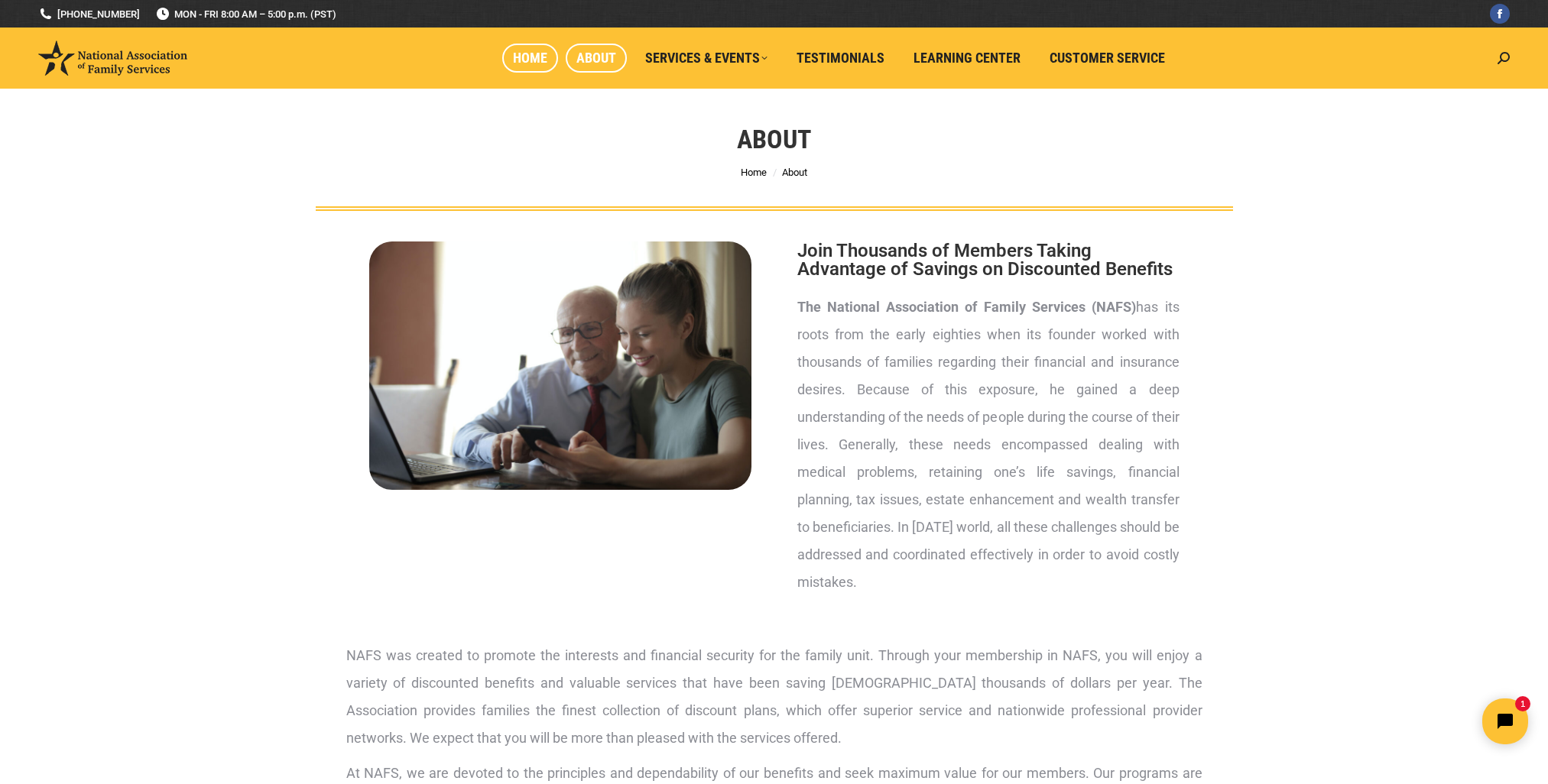
click at [542, 49] on span "Home" at bounding box center [529, 57] width 35 height 17
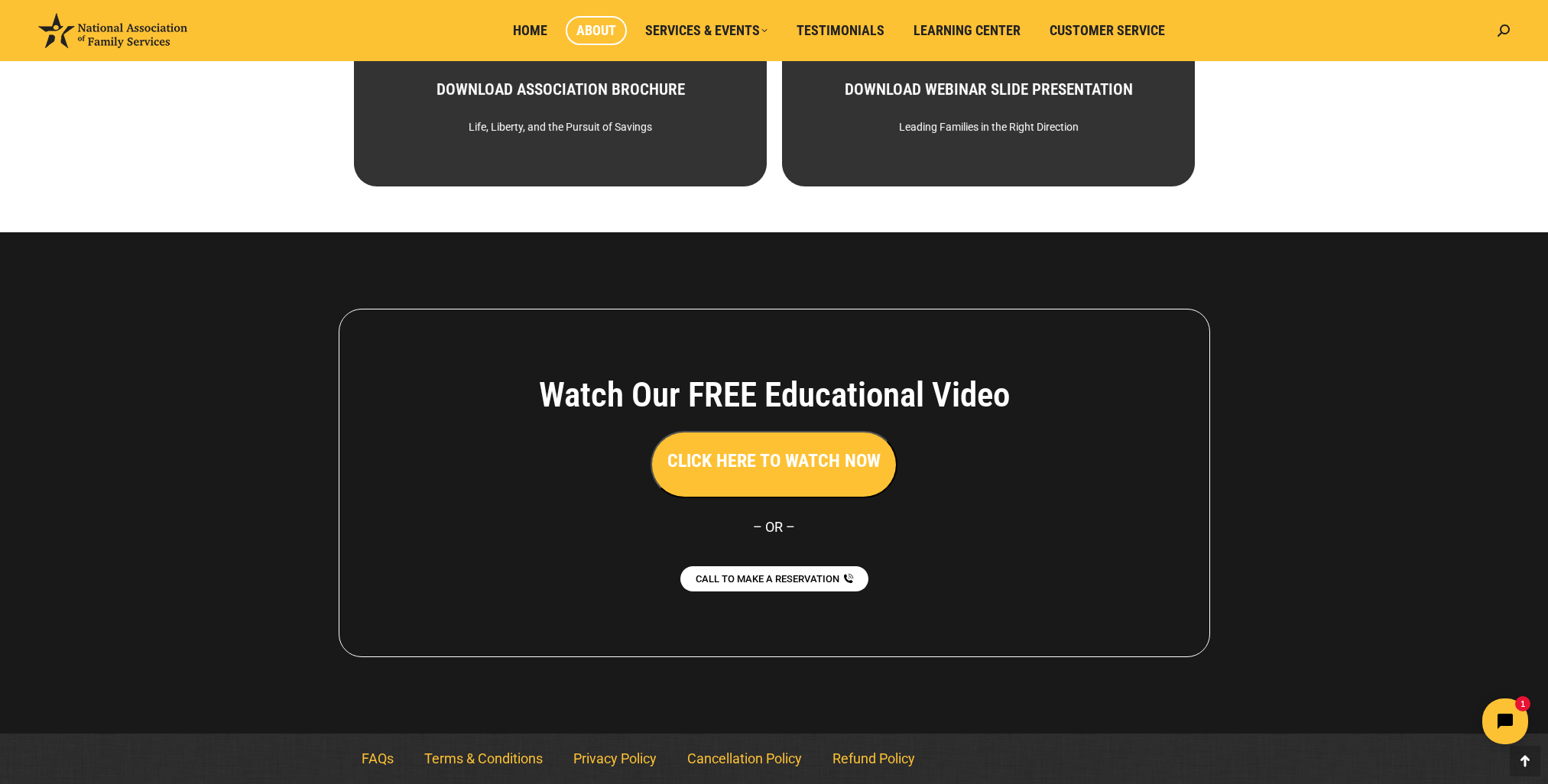
scroll to position [584, 0]
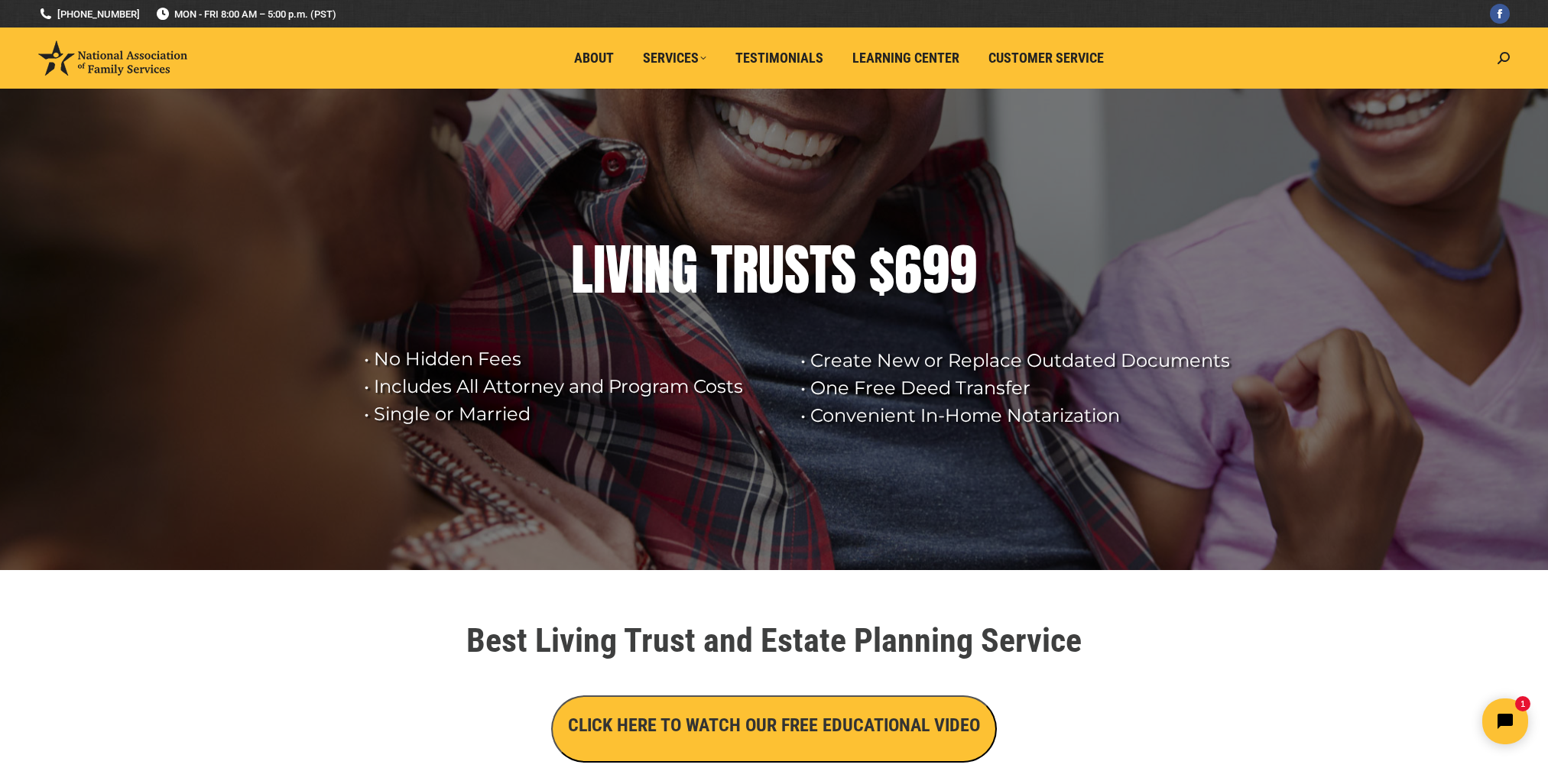
drag, startPoint x: 572, startPoint y: 259, endPoint x: 1008, endPoint y: 261, distance: 436.0
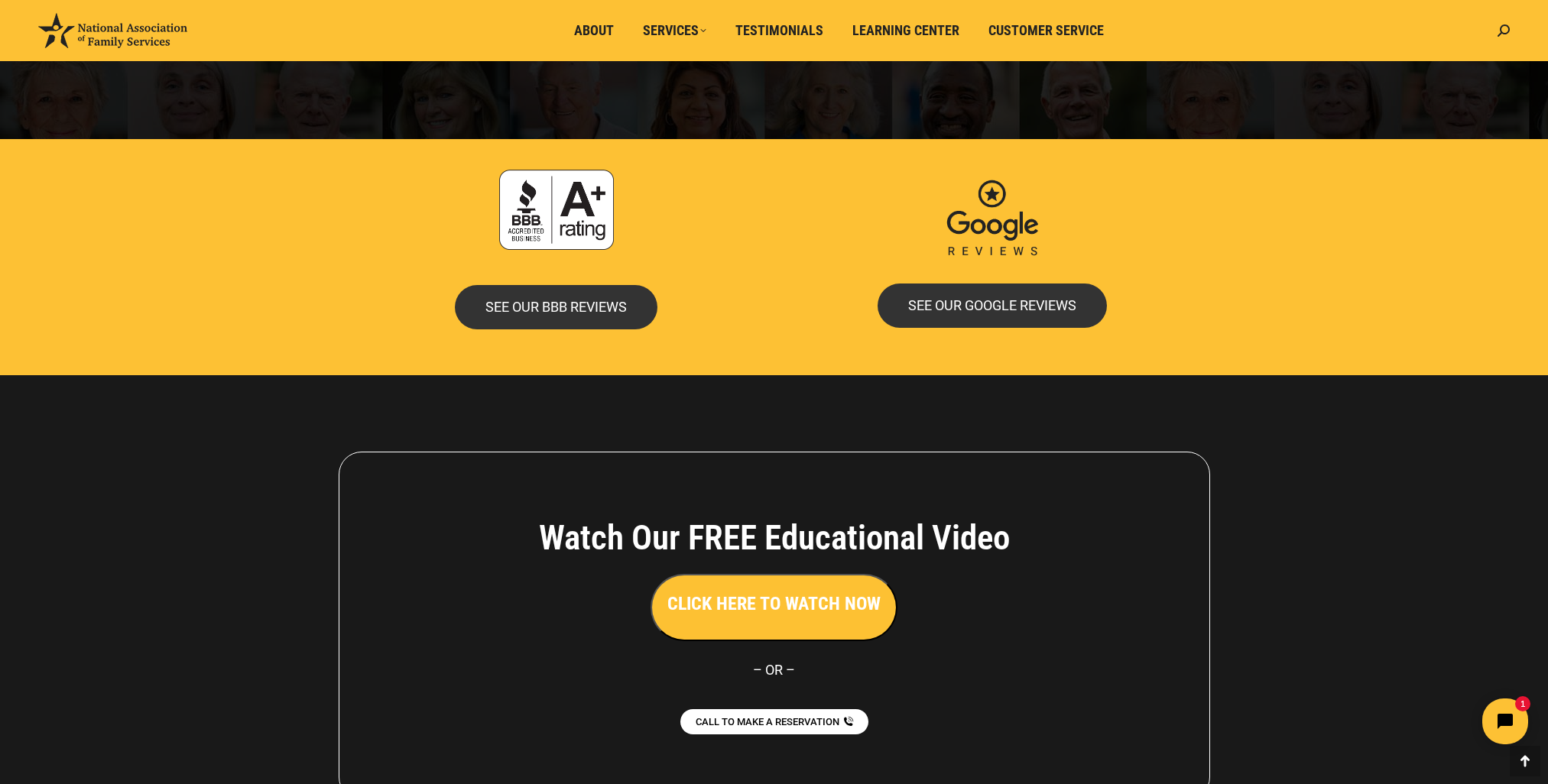
scroll to position [3231, 0]
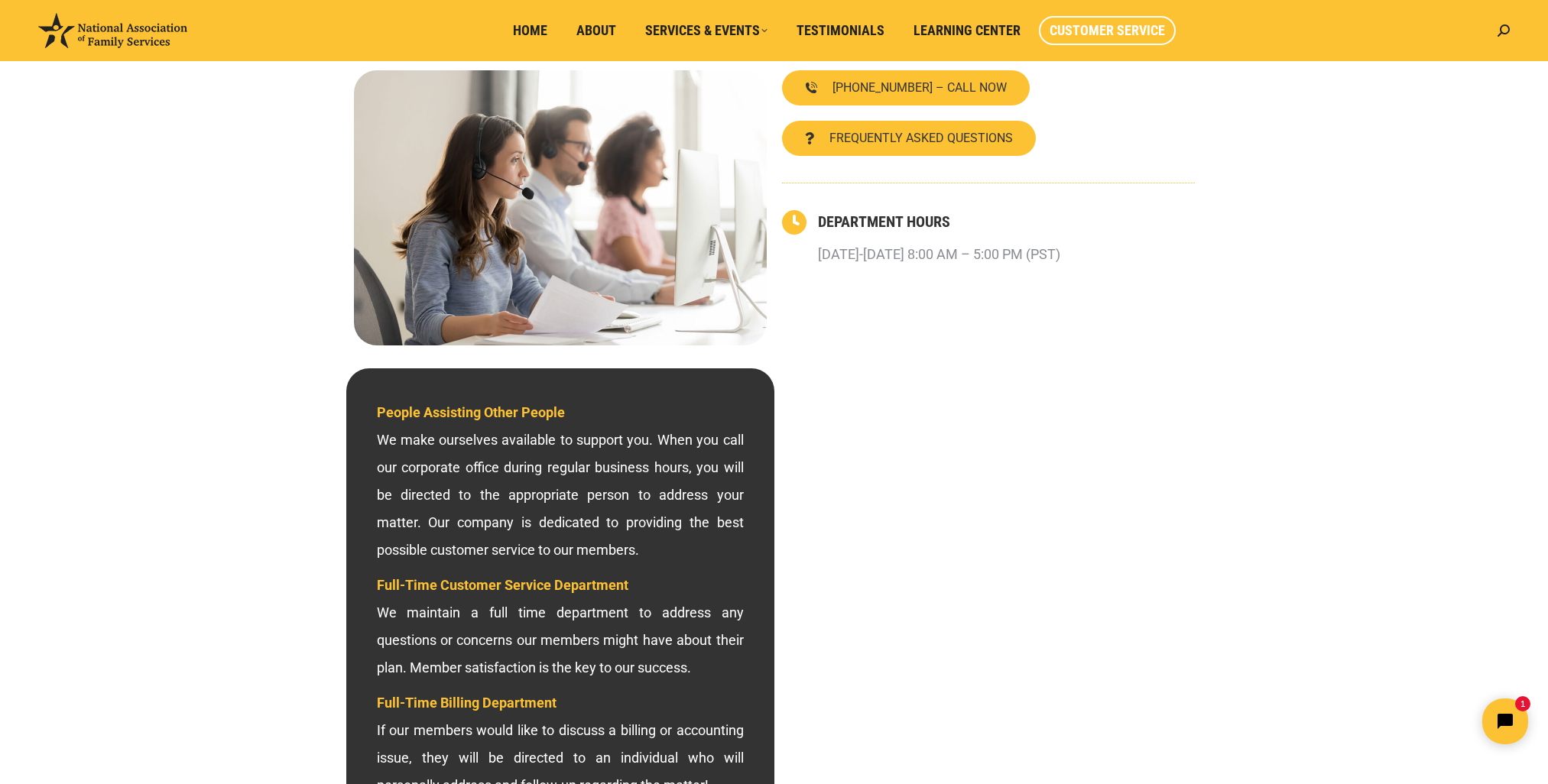
scroll to position [153, 0]
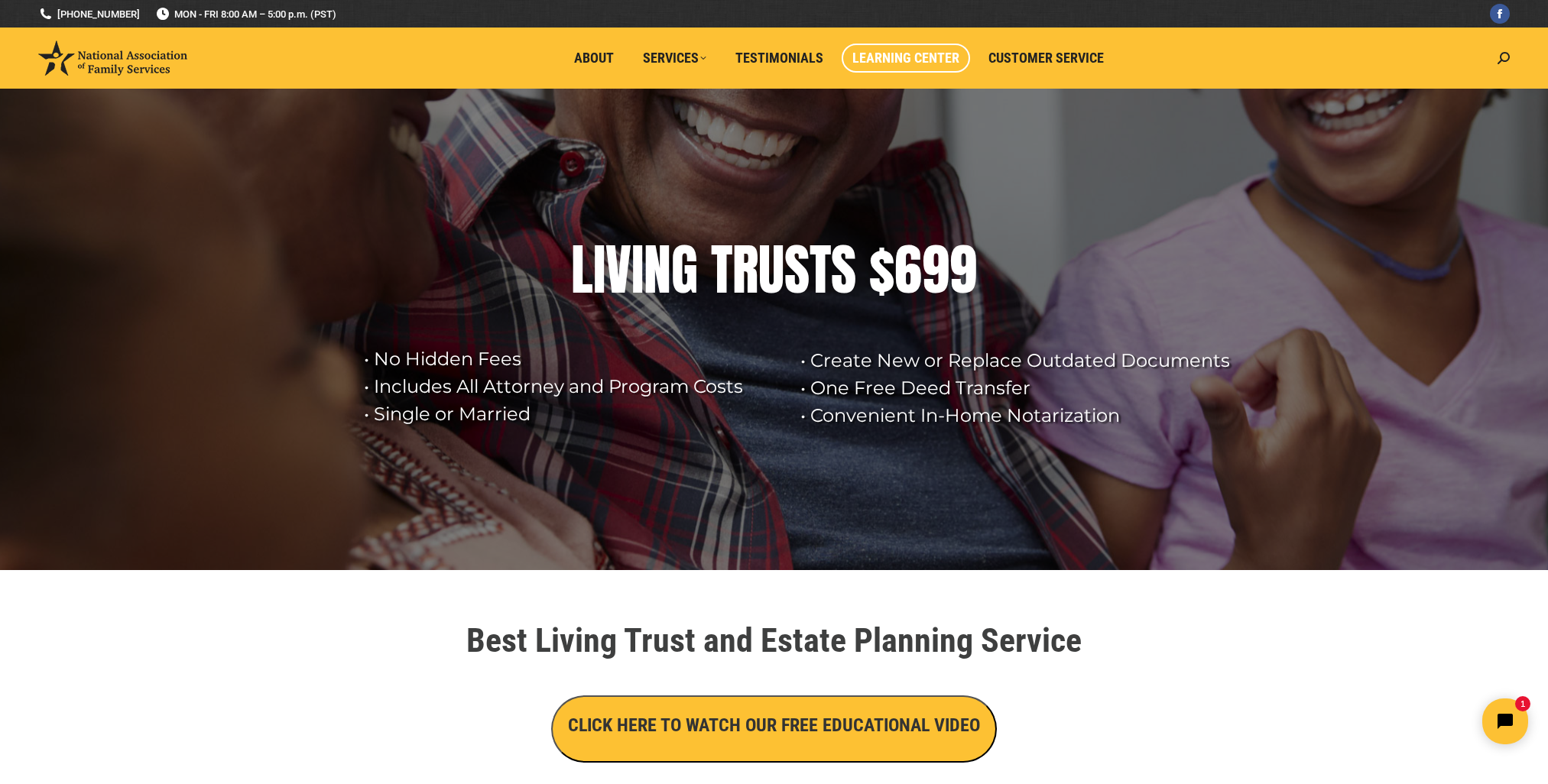
click at [948, 57] on span "Learning Center" at bounding box center [905, 57] width 107 height 17
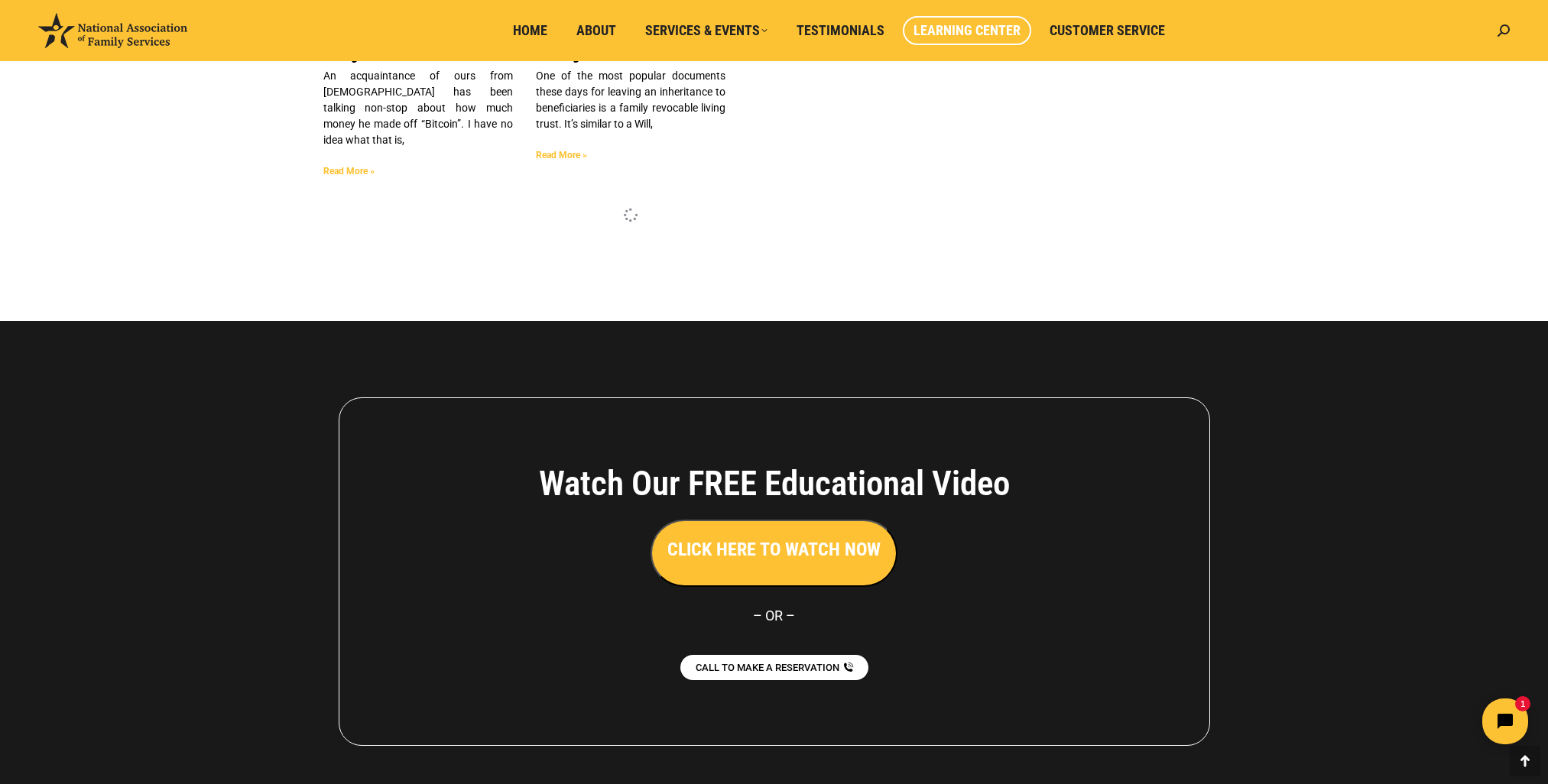
scroll to position [1738, 0]
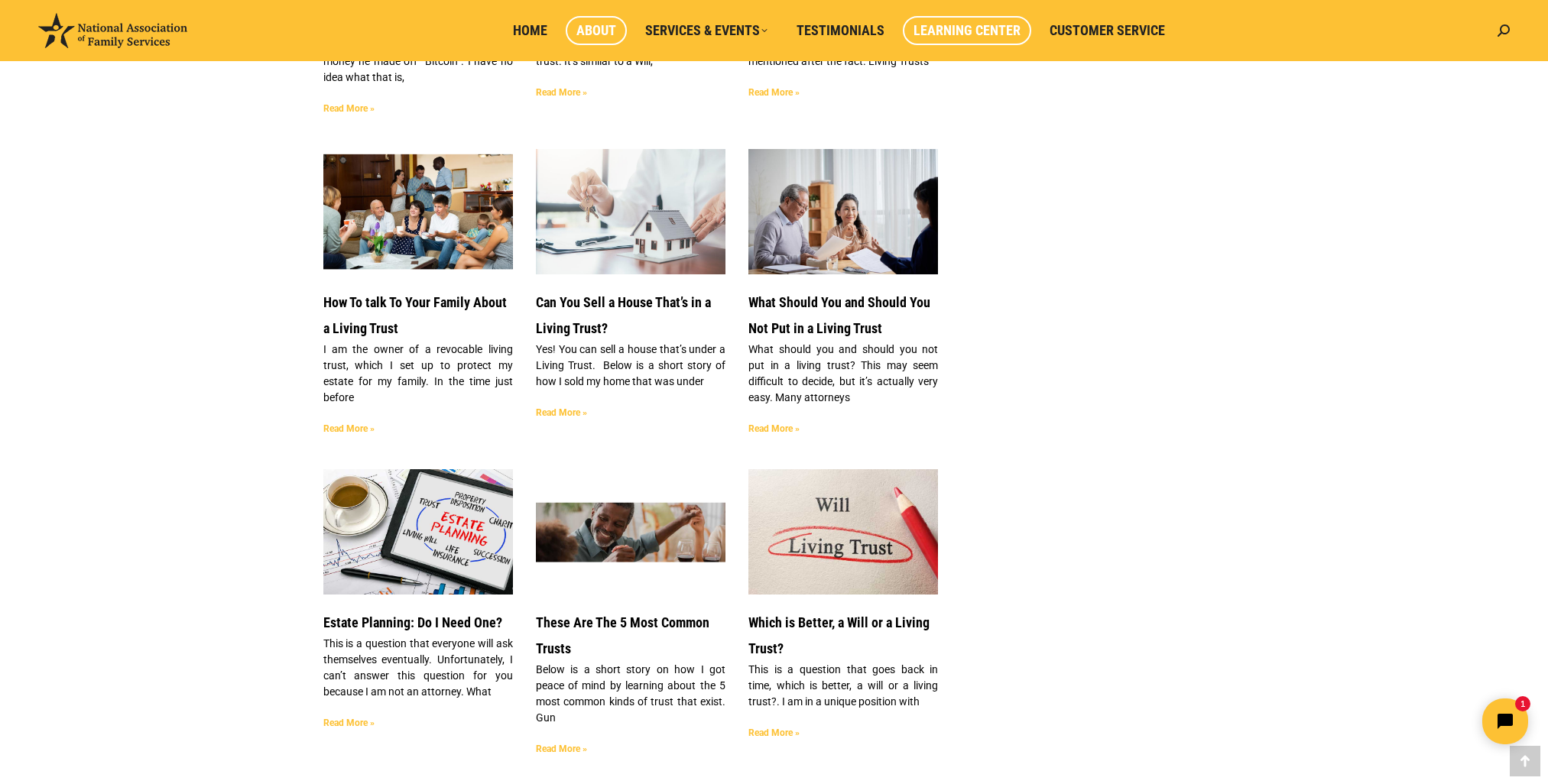
click at [588, 30] on span "About" at bounding box center [596, 30] width 40 height 17
click at [612, 19] on link "About" at bounding box center [597, 31] width 61 height 29
click at [874, 42] on link "Testimonials" at bounding box center [840, 31] width 109 height 29
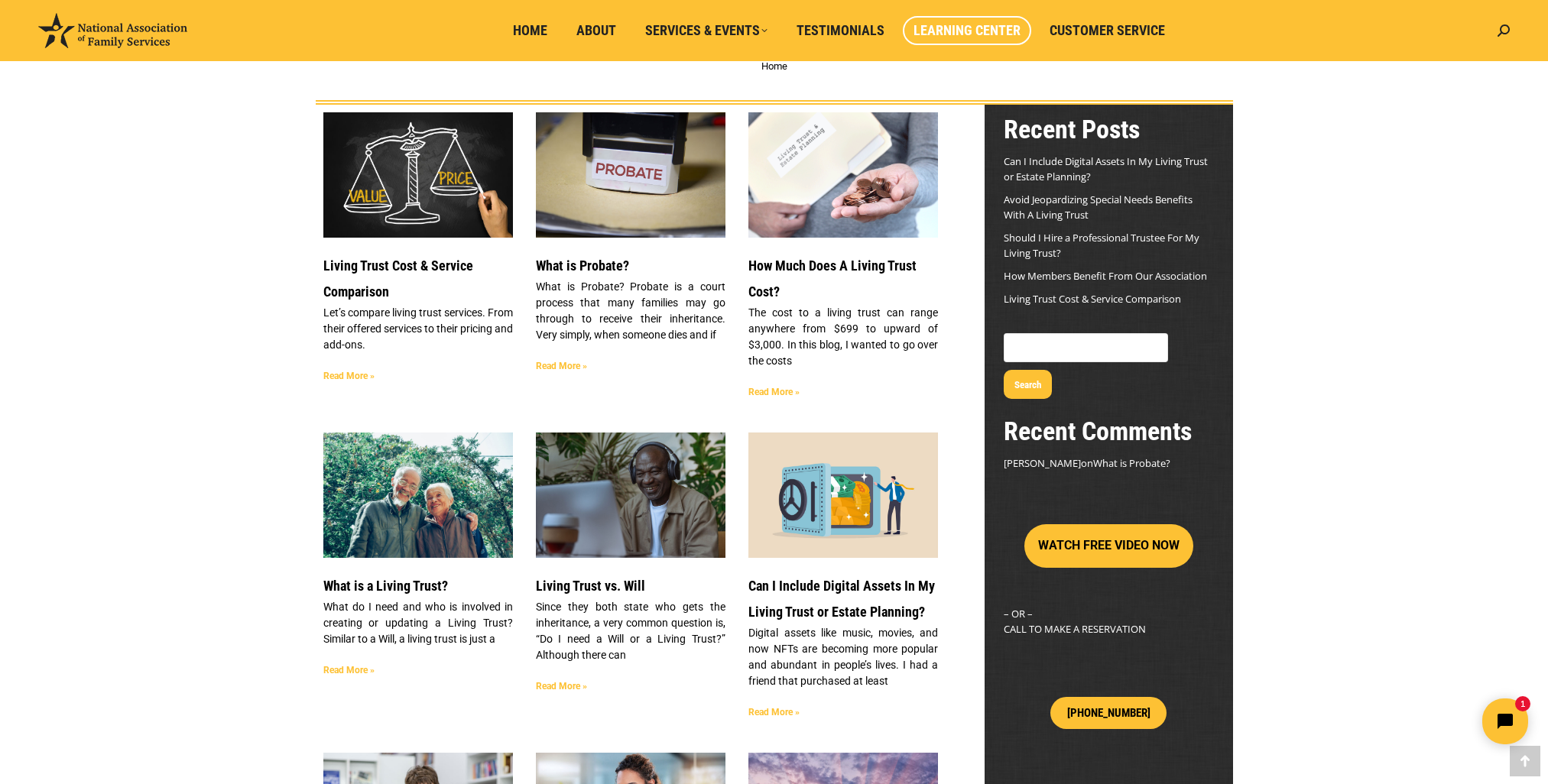
scroll to position [0, 0]
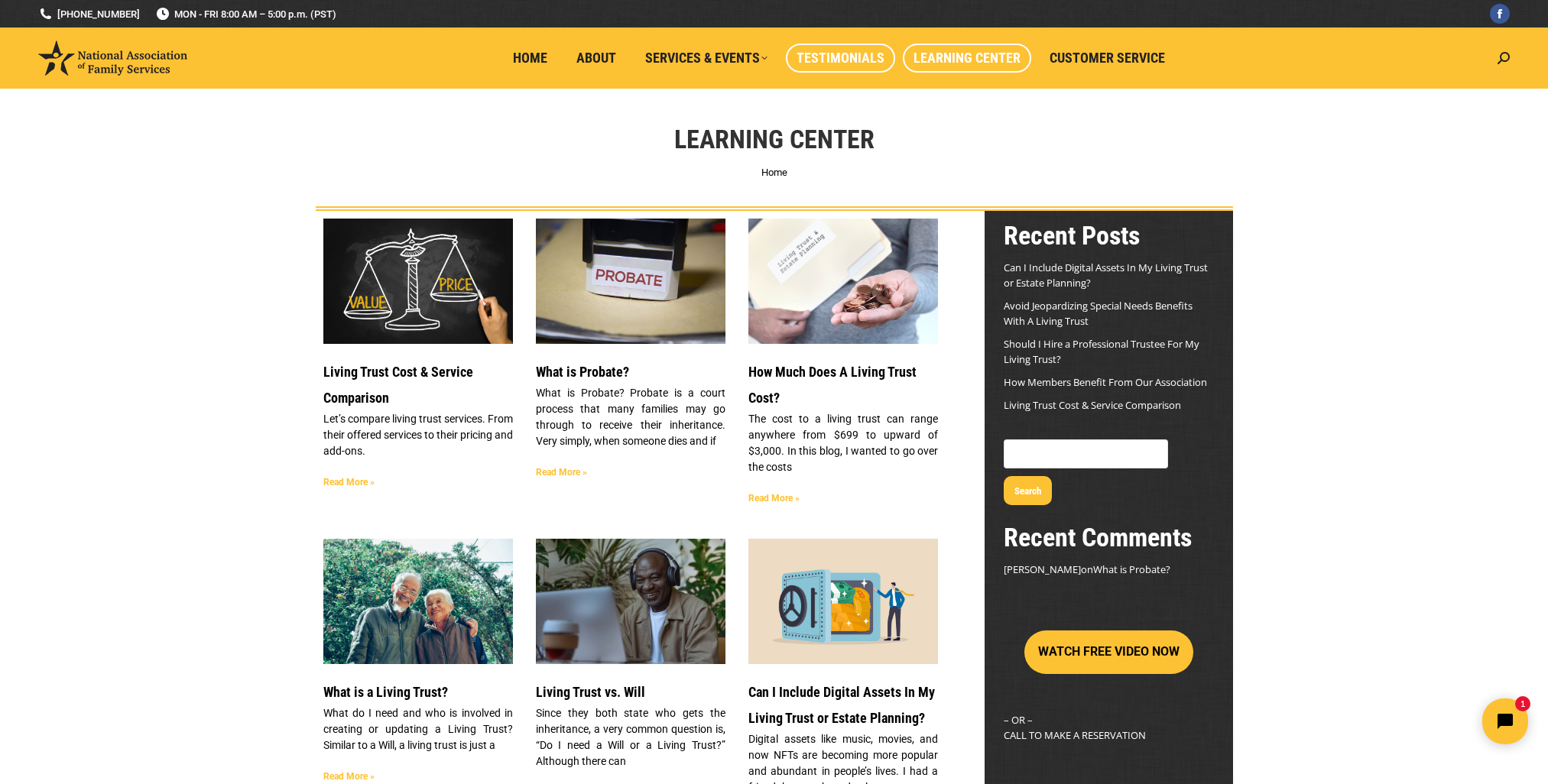
click at [846, 51] on span "Testimonials" at bounding box center [840, 57] width 88 height 17
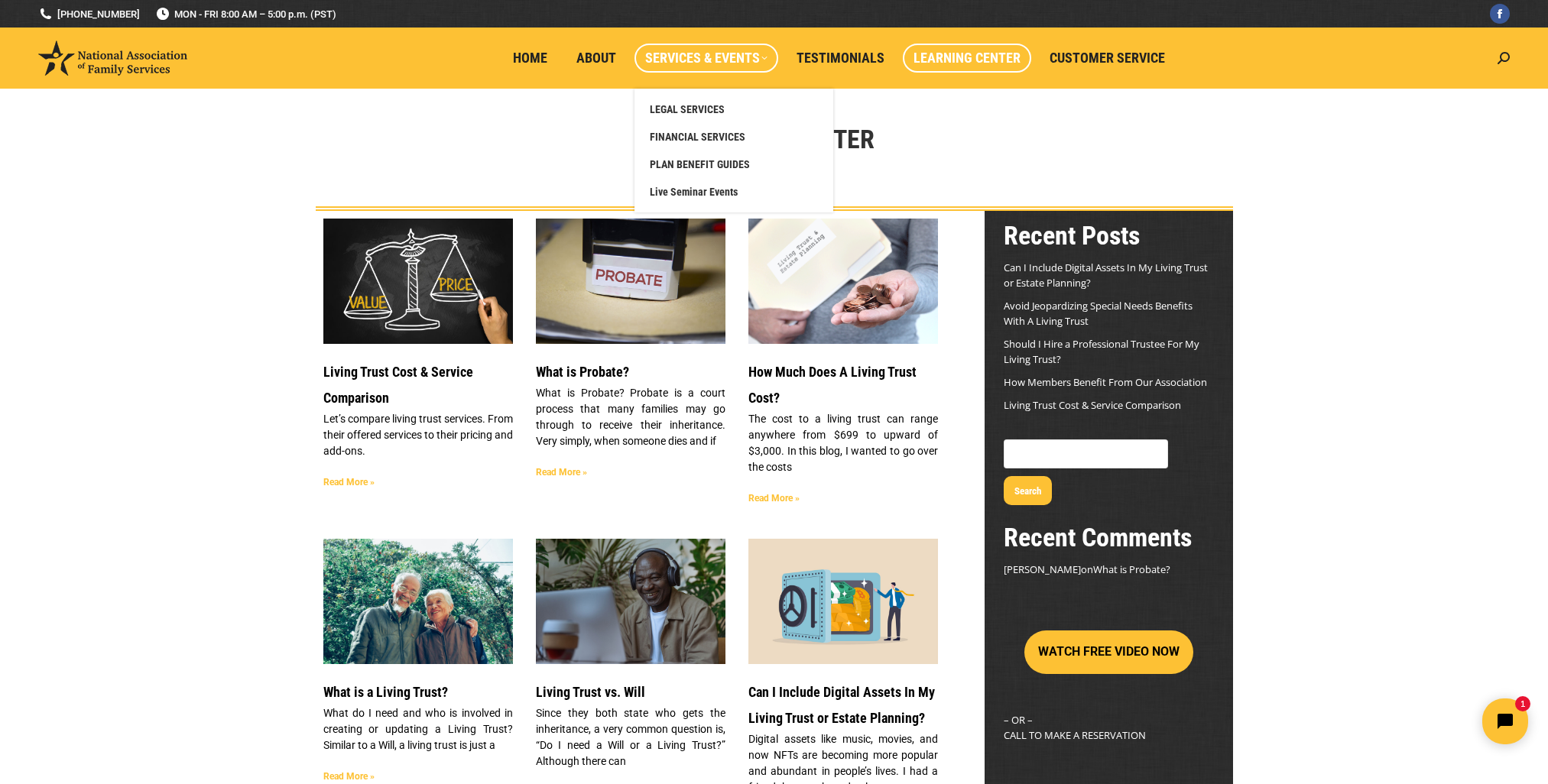
click at [738, 53] on span "Services & Events" at bounding box center [706, 57] width 122 height 17
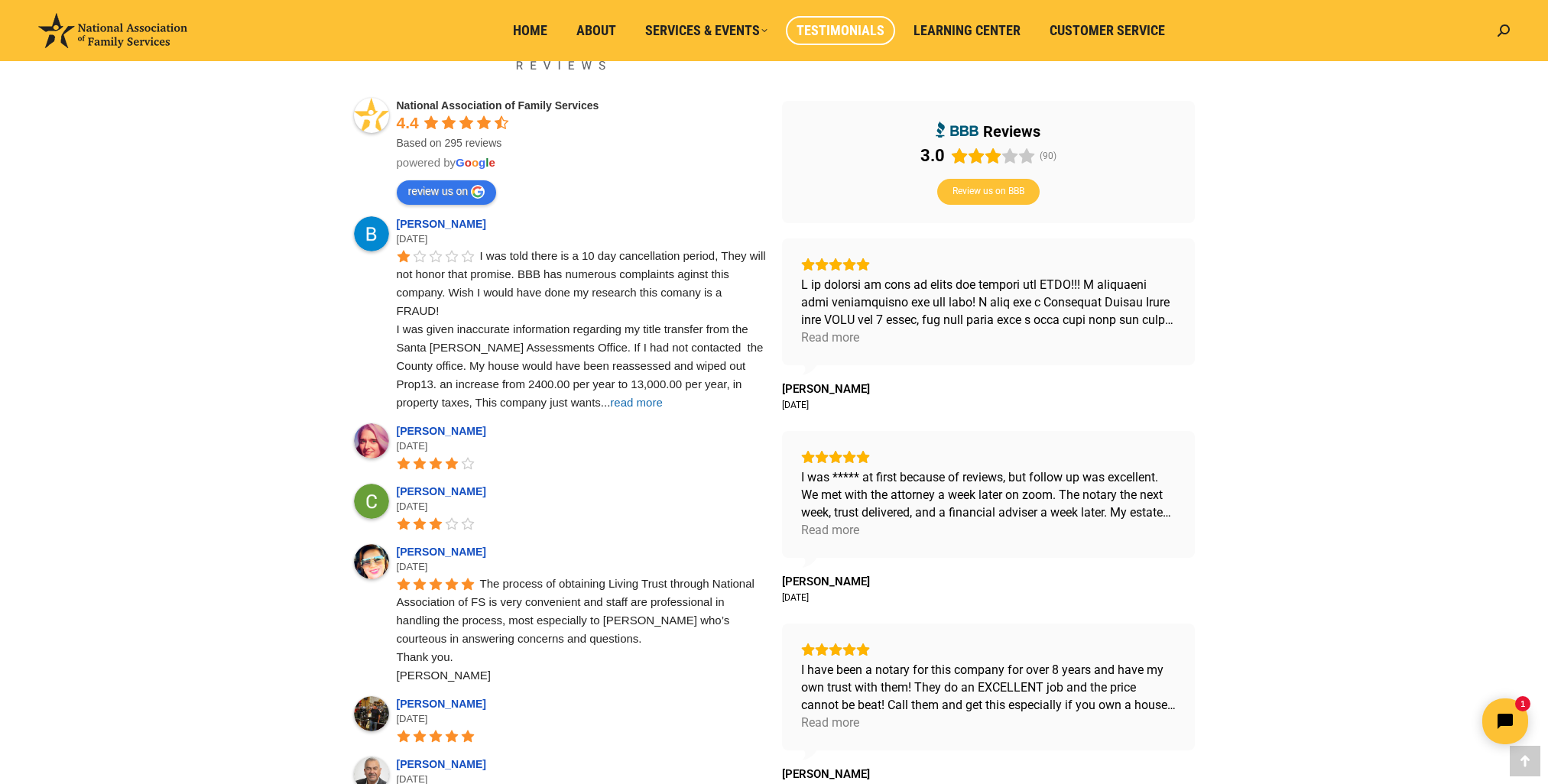
scroll to position [535, 0]
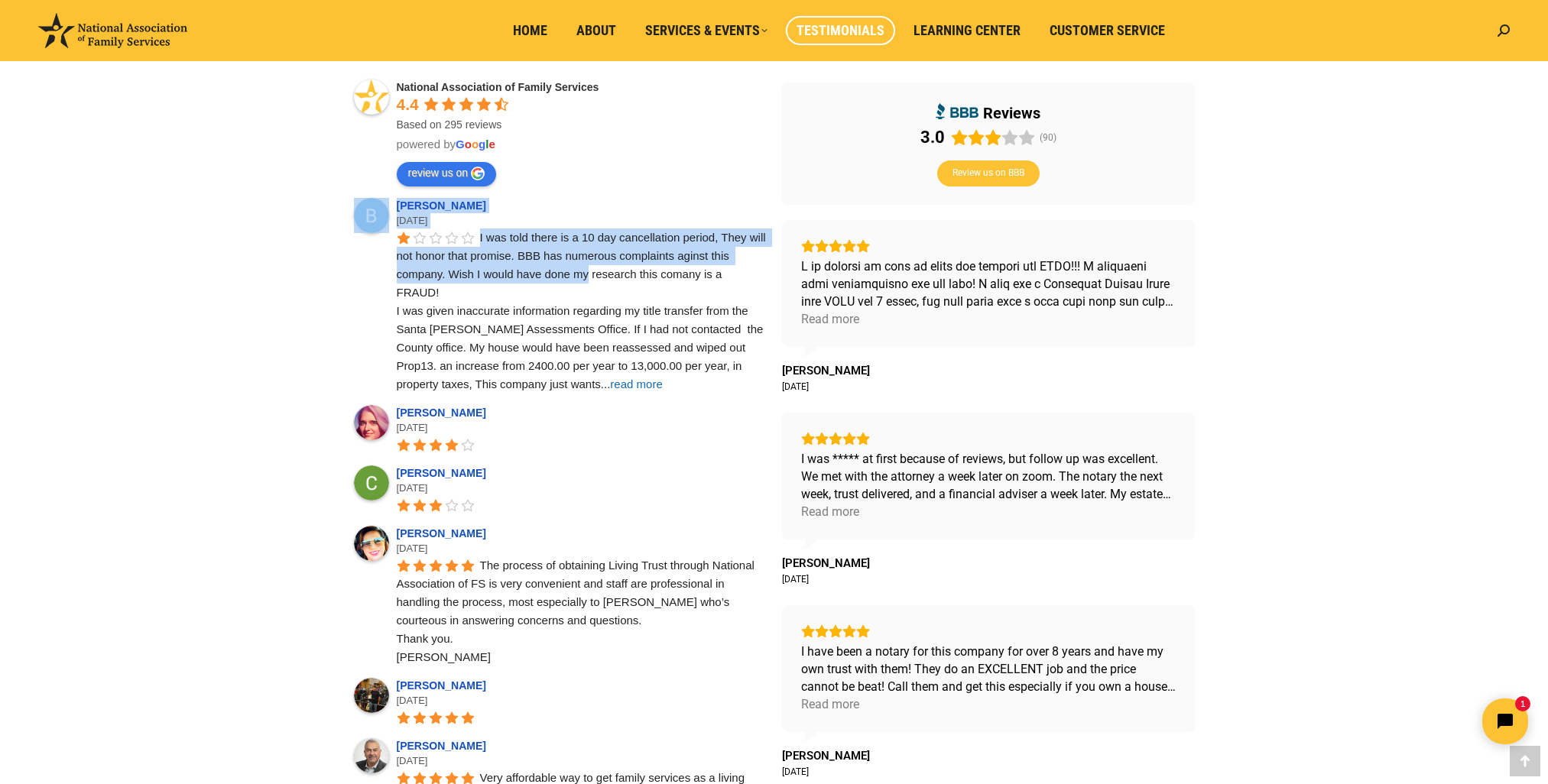
drag, startPoint x: 395, startPoint y: 255, endPoint x: 588, endPoint y: 277, distance: 194.2
click at [588, 277] on div "Brenda Cotton 6 months ago I was told there is a 10 day cancellation period, Th…" at bounding box center [560, 296] width 413 height 196
click at [588, 277] on span "I was told there is a 10 day cancellation period, They will not honor that prom…" at bounding box center [583, 311] width 372 height 160
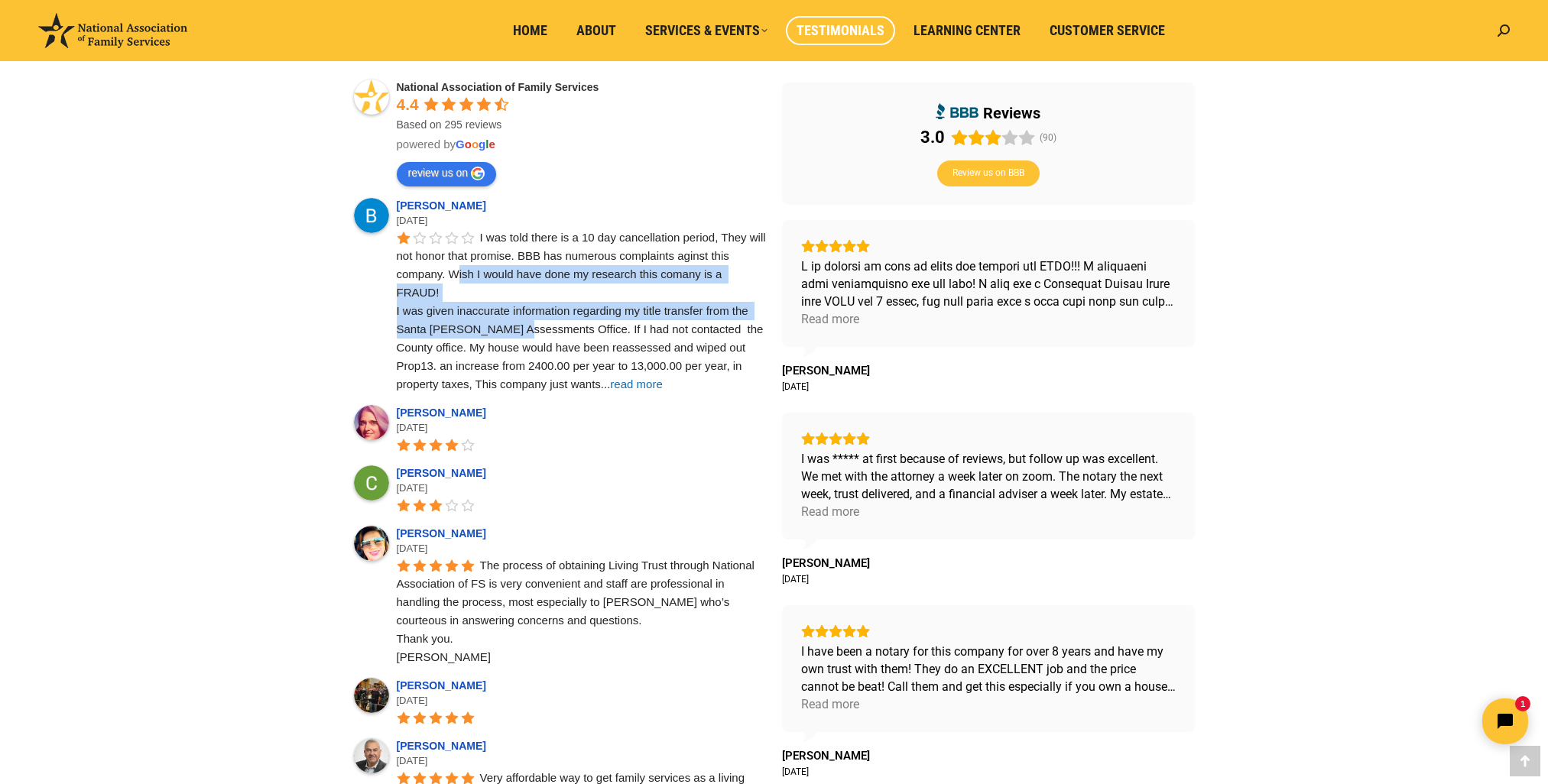
drag, startPoint x: 457, startPoint y: 274, endPoint x: 520, endPoint y: 321, distance: 78.6
click at [520, 321] on div "I was told there is a 10 day cancellation period, They will not honor that prom…" at bounding box center [582, 311] width 370 height 165
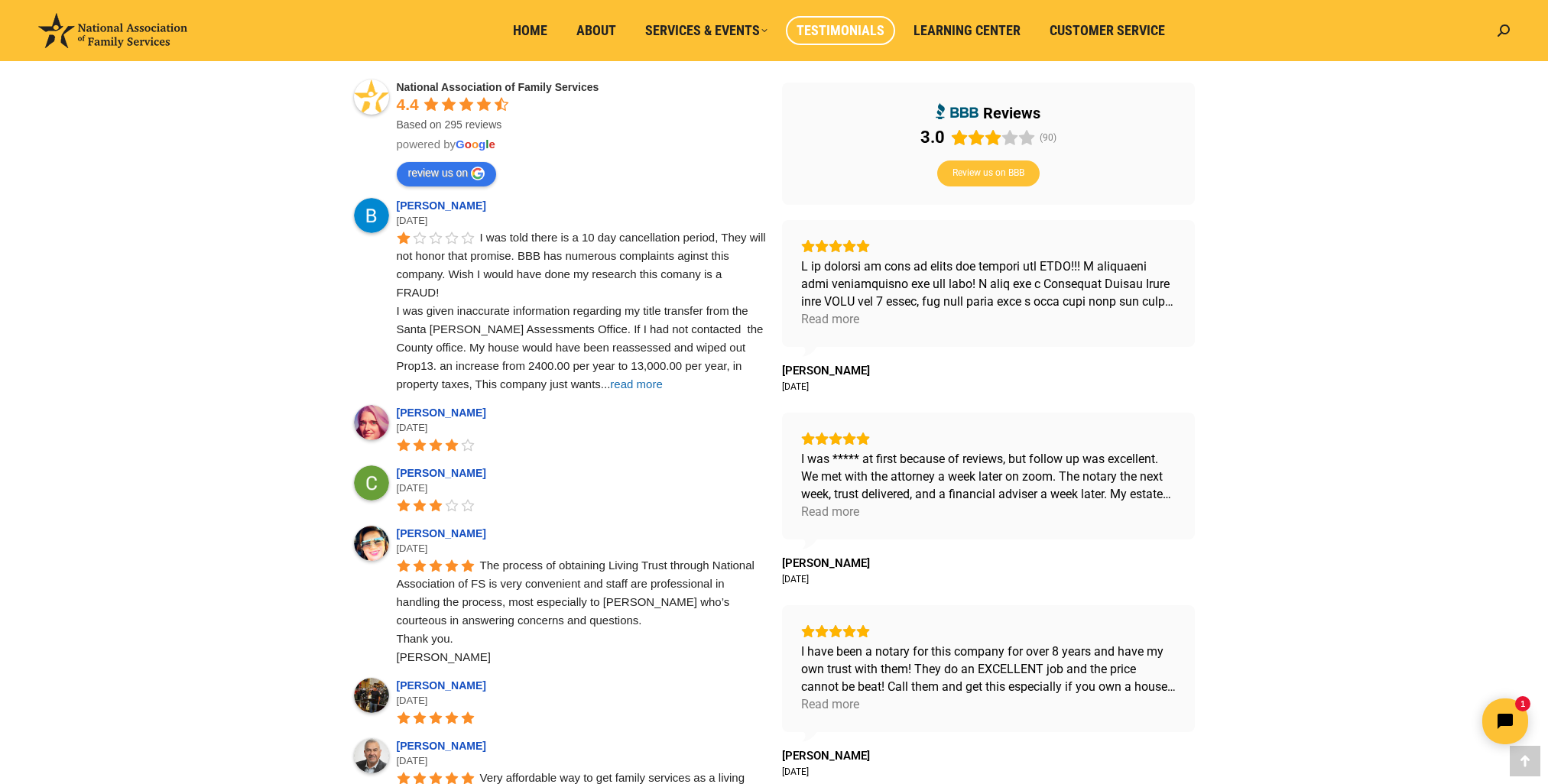
drag, startPoint x: 520, startPoint y: 321, endPoint x: 569, endPoint y: 385, distance: 80.6
click at [610, 385] on span "read more" at bounding box center [636, 384] width 52 height 13
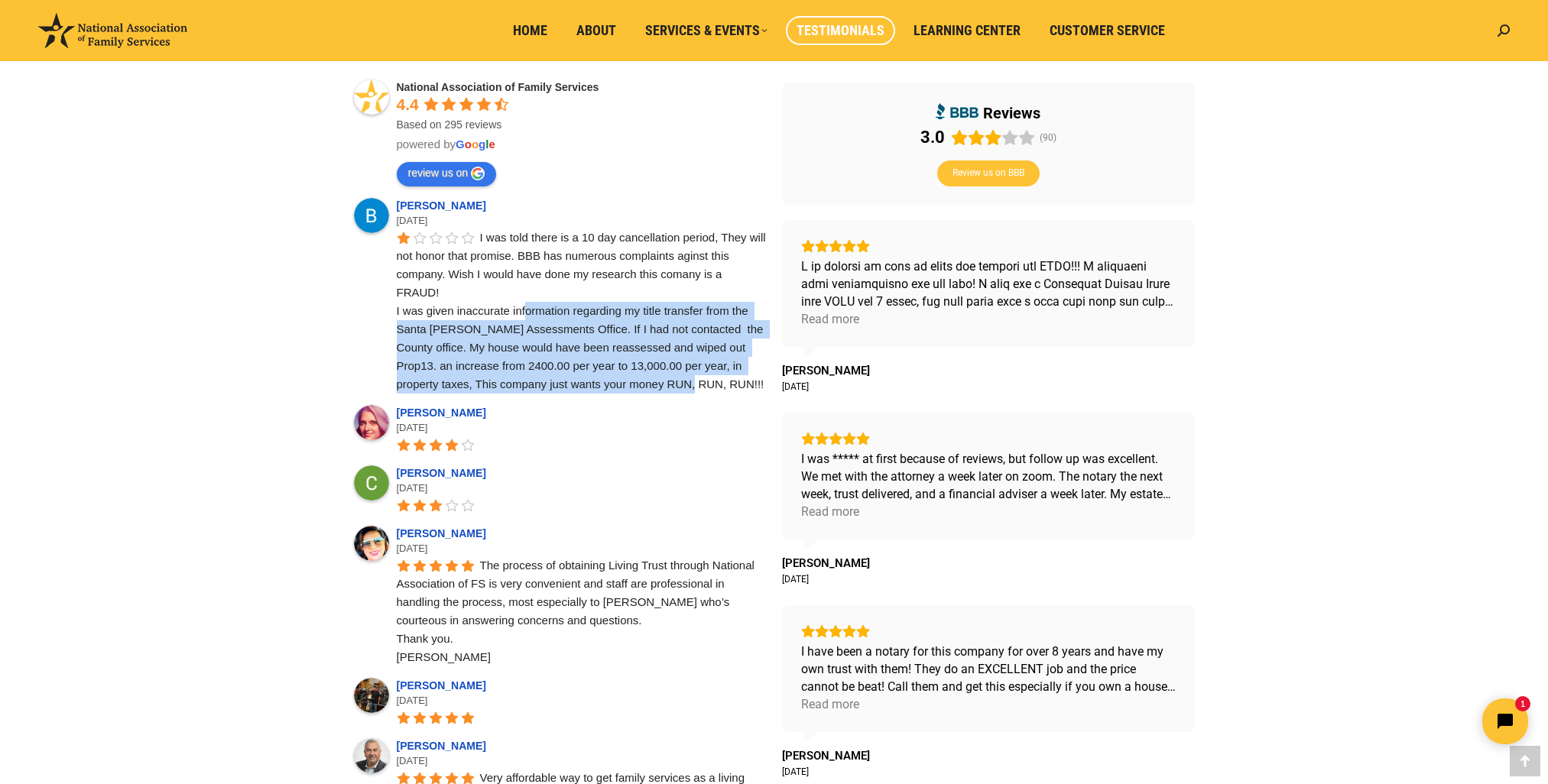
drag, startPoint x: 544, startPoint y: 313, endPoint x: 666, endPoint y: 377, distance: 137.8
click at [666, 377] on span "I was told there is a 10 day cancellation period, They will not honor that prom…" at bounding box center [583, 311] width 372 height 160
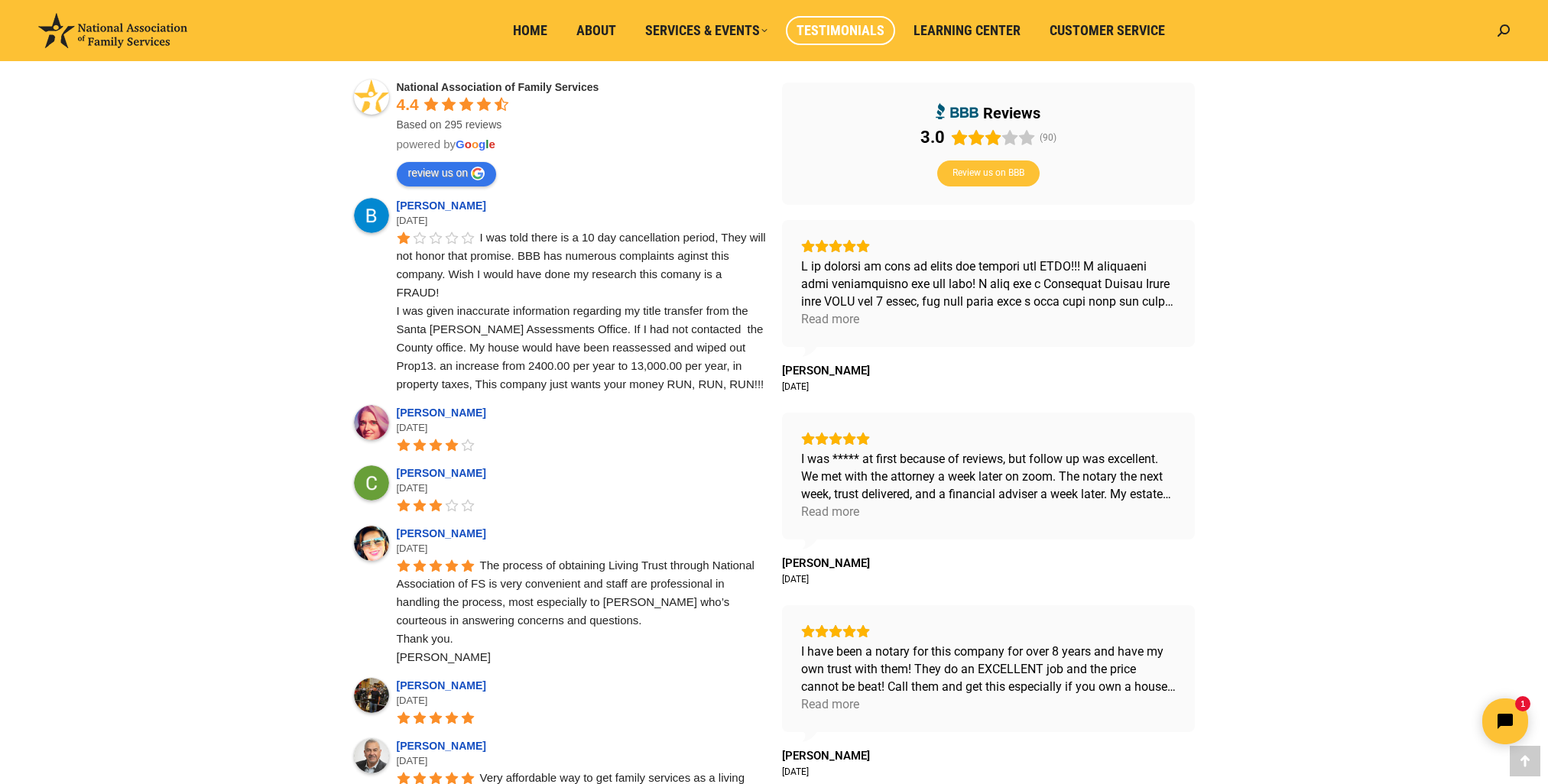
click at [289, 368] on div "Clients Served 37,531 Years of Experience 36 Living Trusts Contested 0 National…" at bounding box center [774, 581] width 993 height 1718
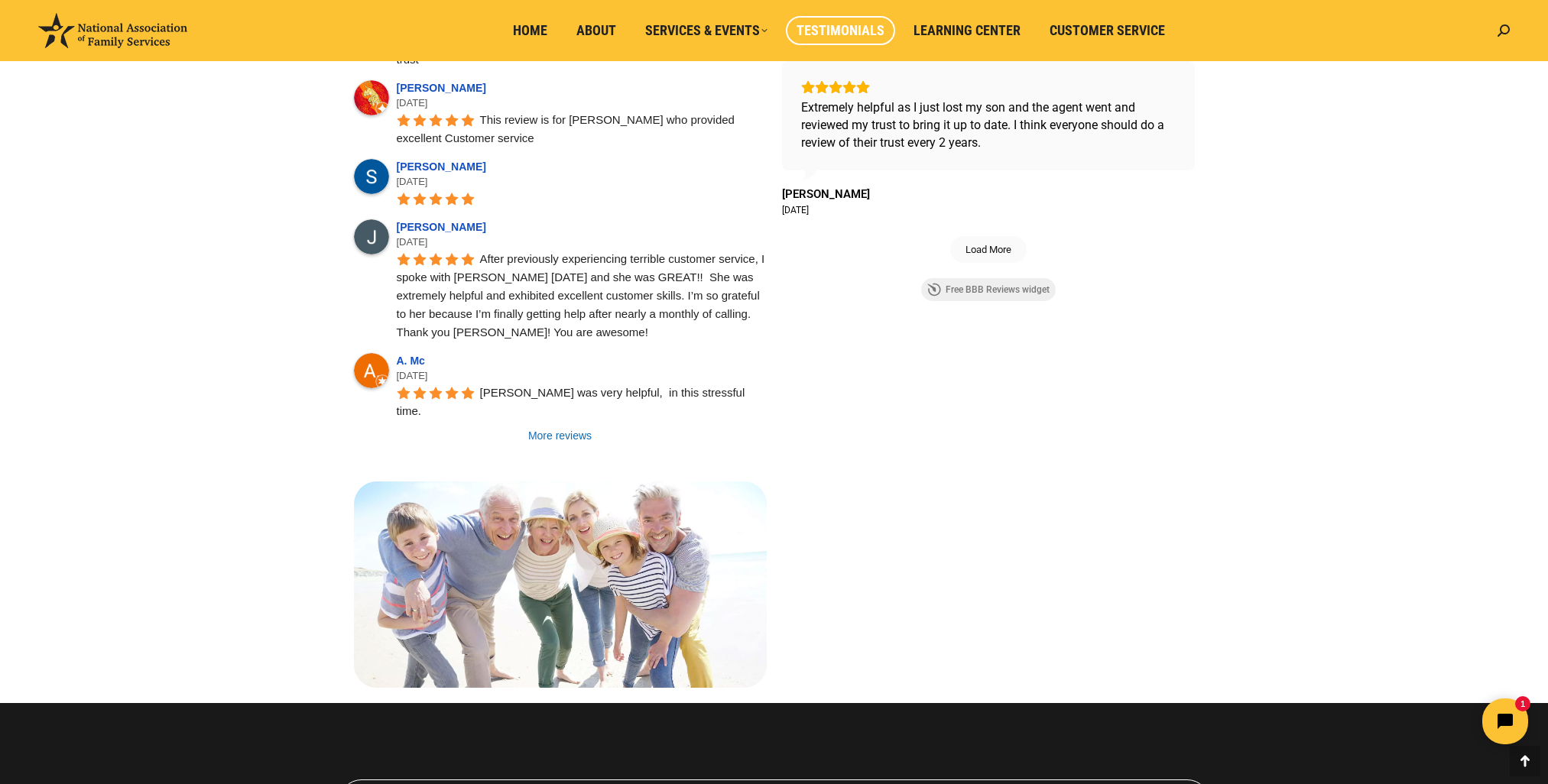
scroll to position [1070, 0]
